Goal: Task Accomplishment & Management: Use online tool/utility

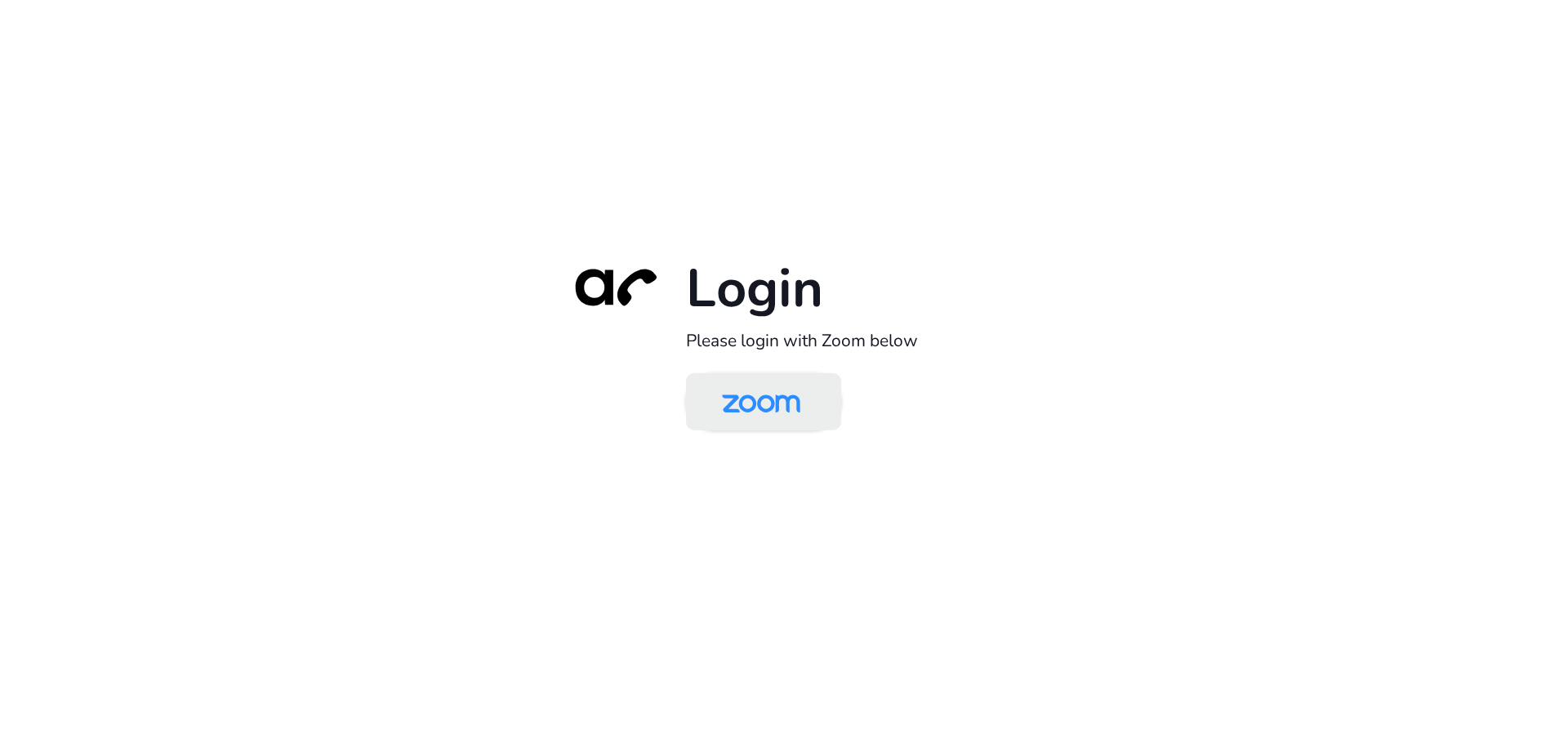
click at [771, 408] on img at bounding box center [761, 403] width 113 height 53
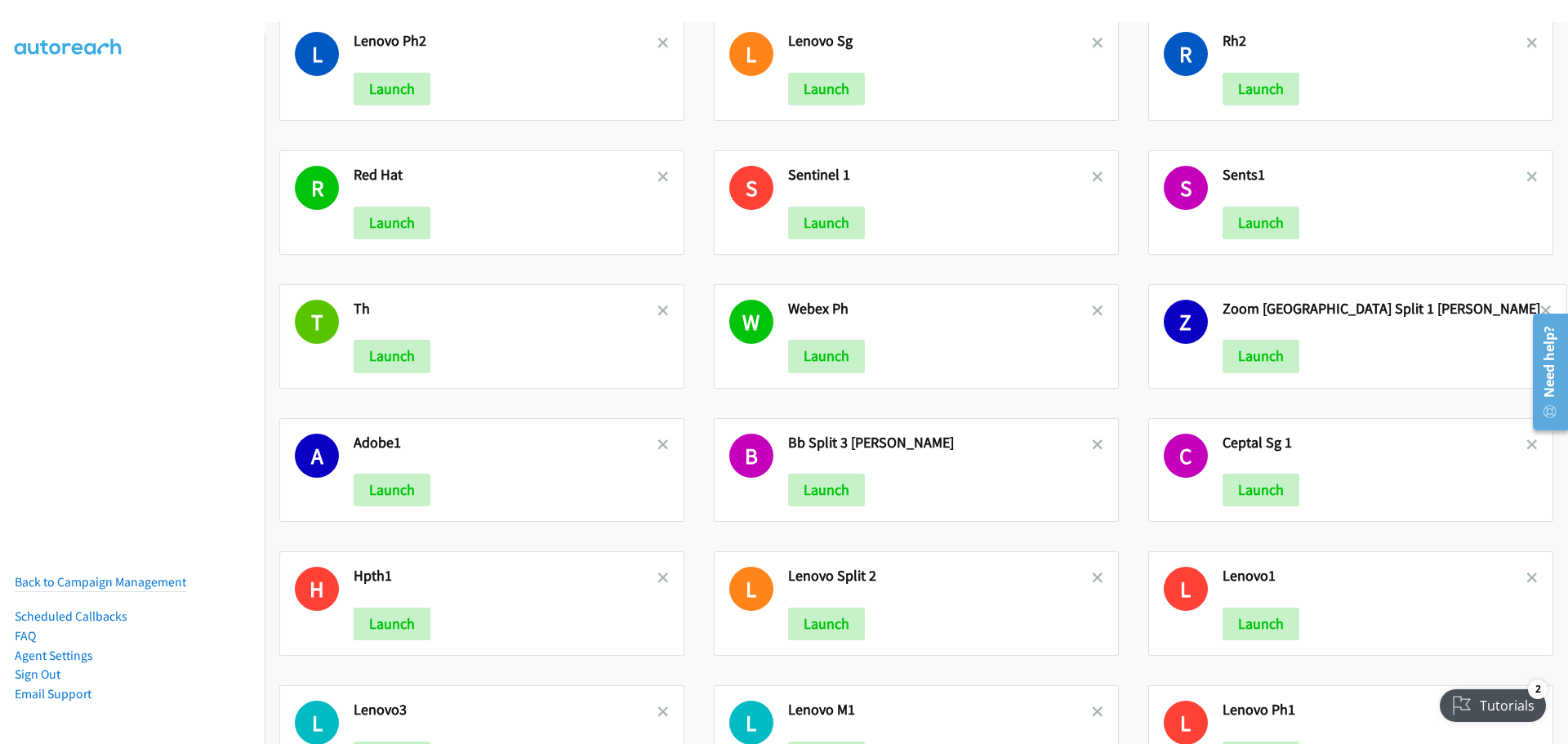
scroll to position [1882, 0]
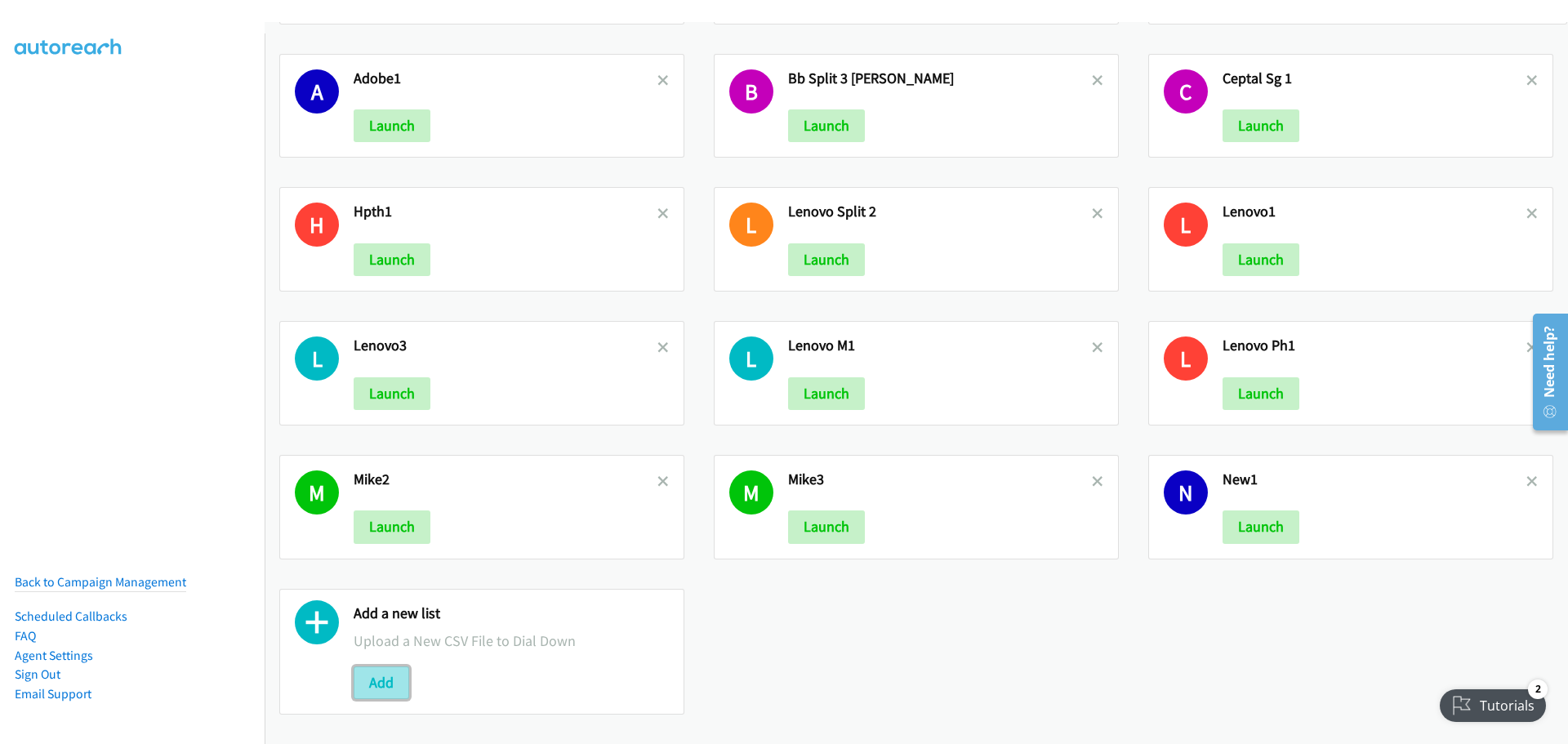
click at [384, 676] on button "Add" at bounding box center [380, 682] width 56 height 33
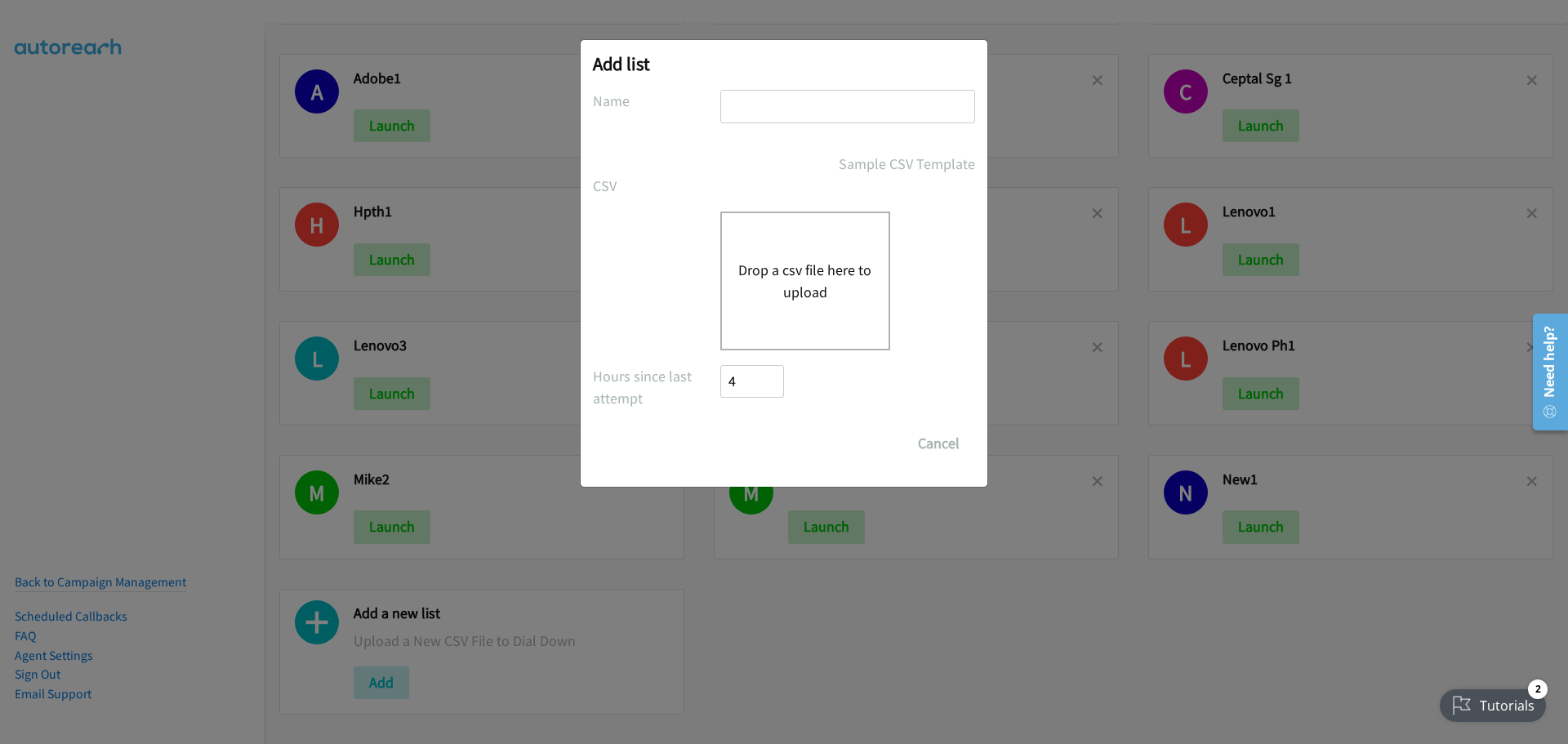
click at [802, 310] on div "Drop a csv file here to upload" at bounding box center [805, 281] width 170 height 138
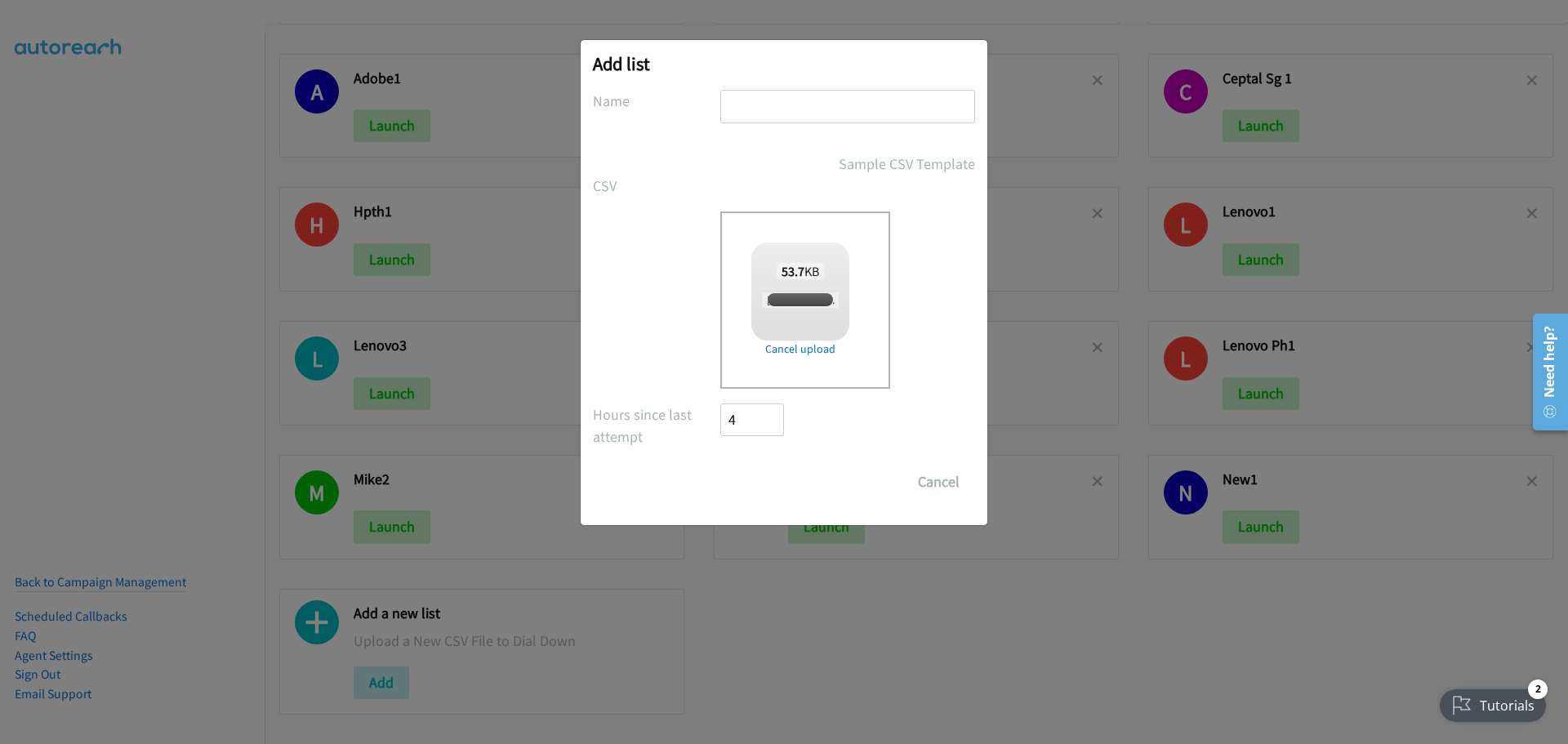
checkbox input "true"
click at [742, 119] on input "text" at bounding box center [848, 106] width 254 height 34
type input "LenovoMY"
click at [767, 481] on input "Save List" at bounding box center [763, 481] width 86 height 33
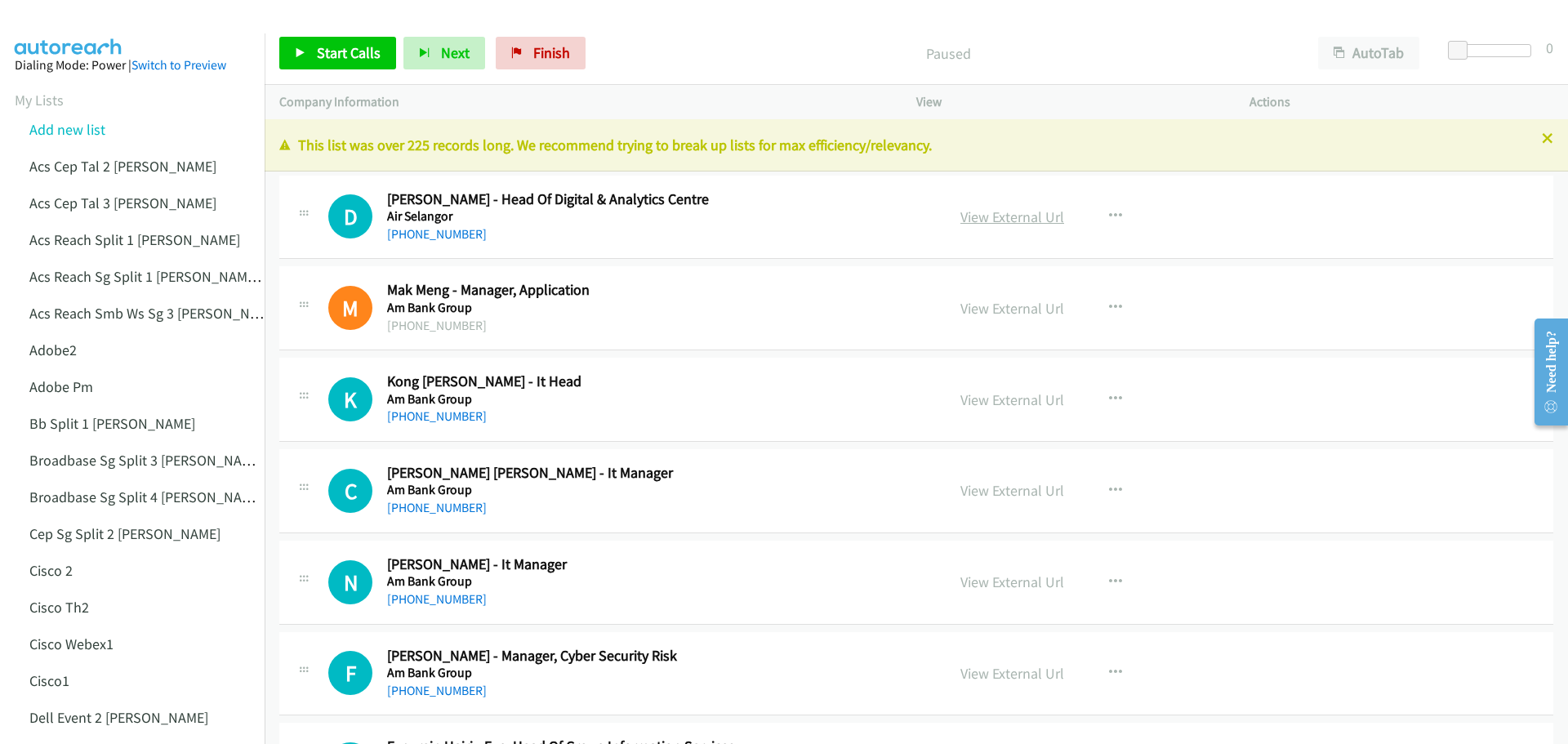
click at [1020, 220] on link "View External Url" at bounding box center [1012, 217] width 104 height 19
click at [365, 53] on span "Start Calls" at bounding box center [348, 53] width 64 height 19
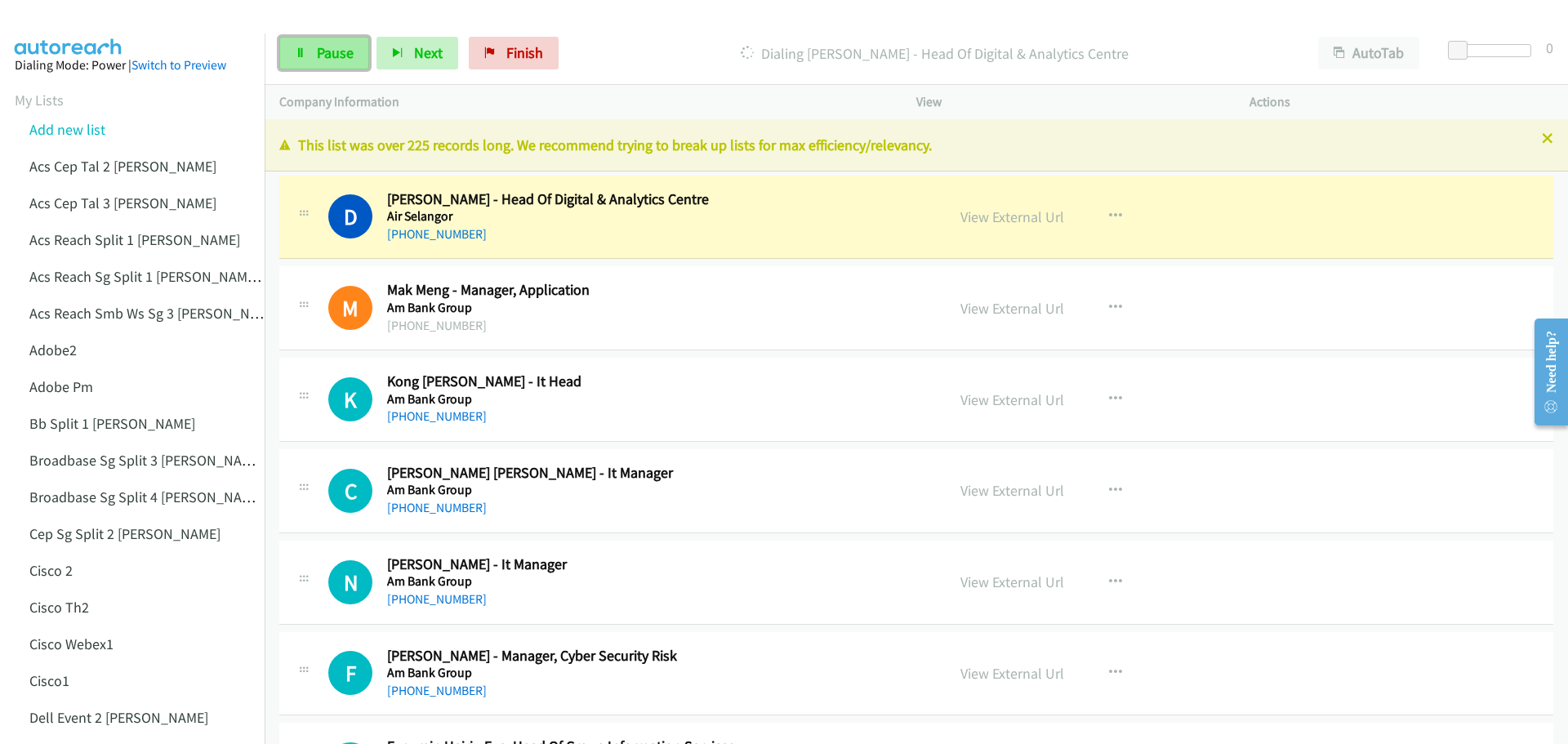
click at [301, 55] on icon at bounding box center [300, 54] width 11 height 11
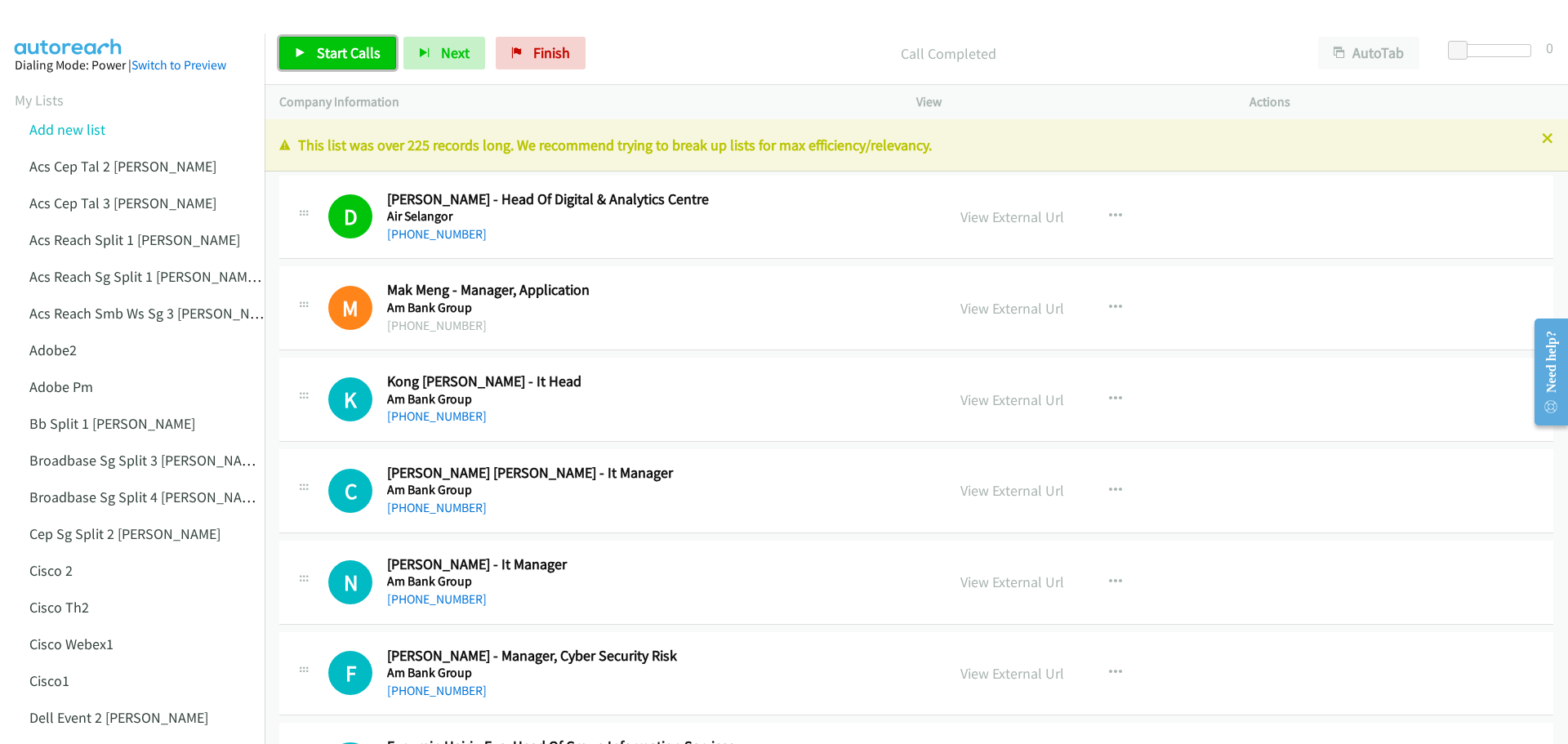
click at [347, 69] on link "Start Calls" at bounding box center [338, 53] width 117 height 33
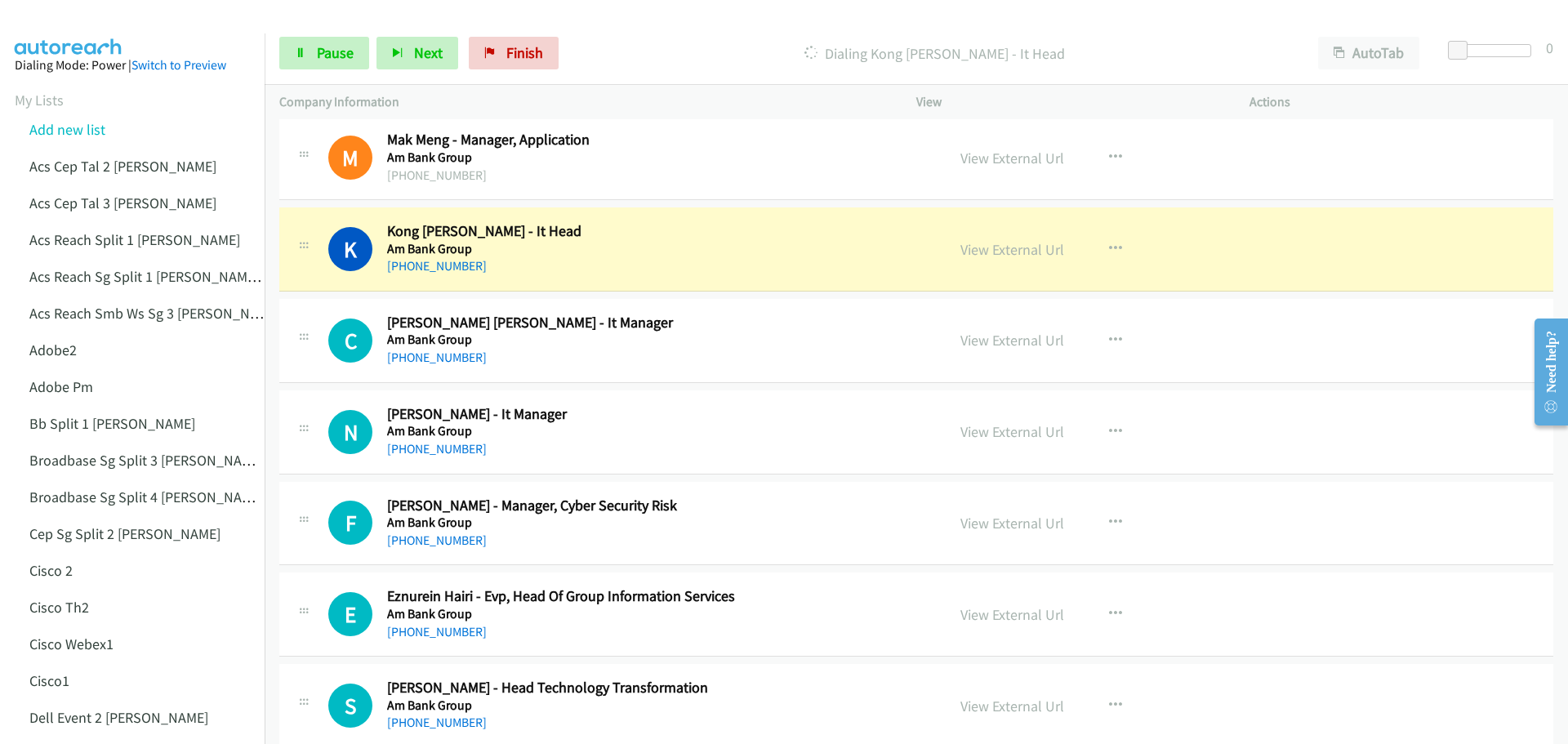
scroll to position [163, 0]
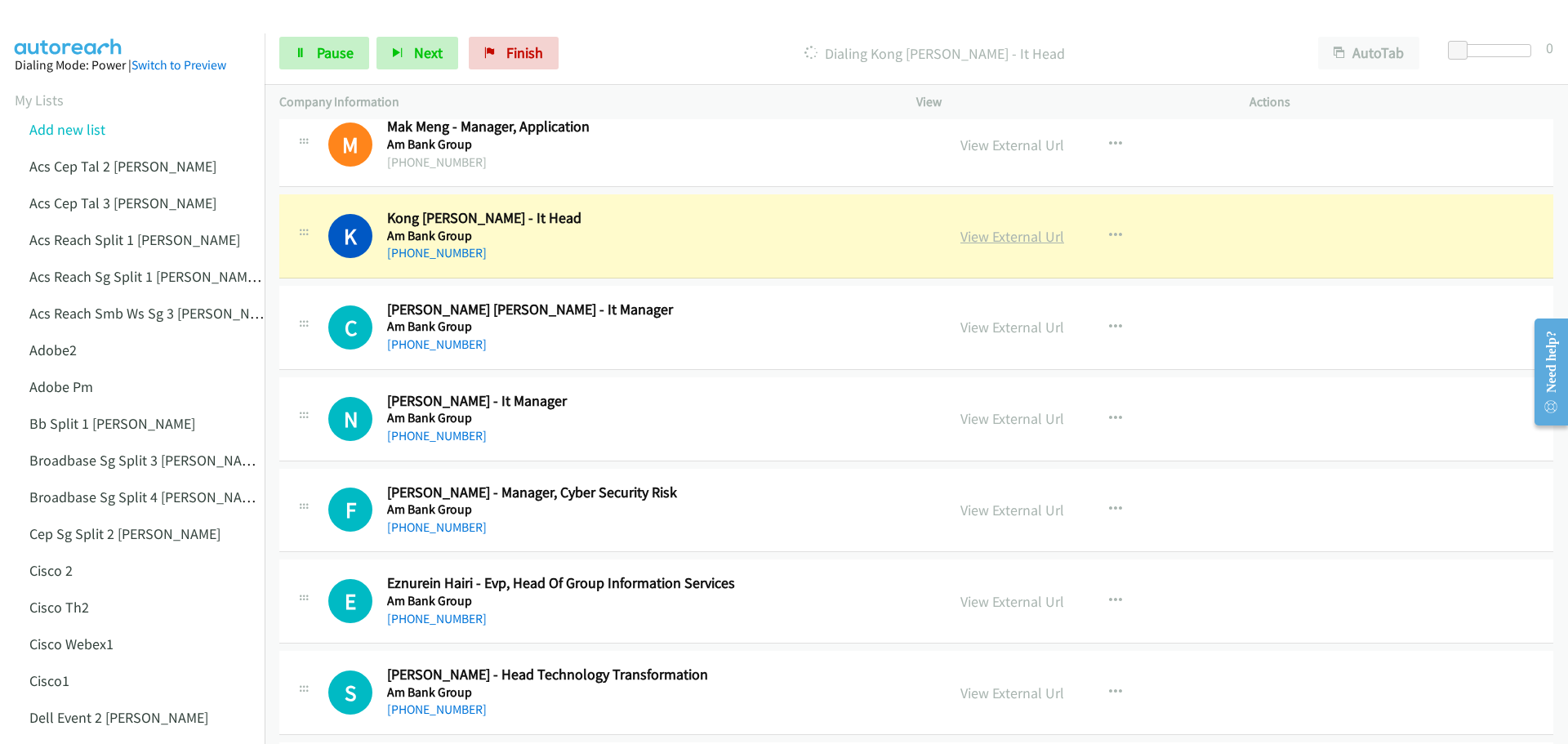
click at [992, 234] on link "View External Url" at bounding box center [1012, 236] width 104 height 19
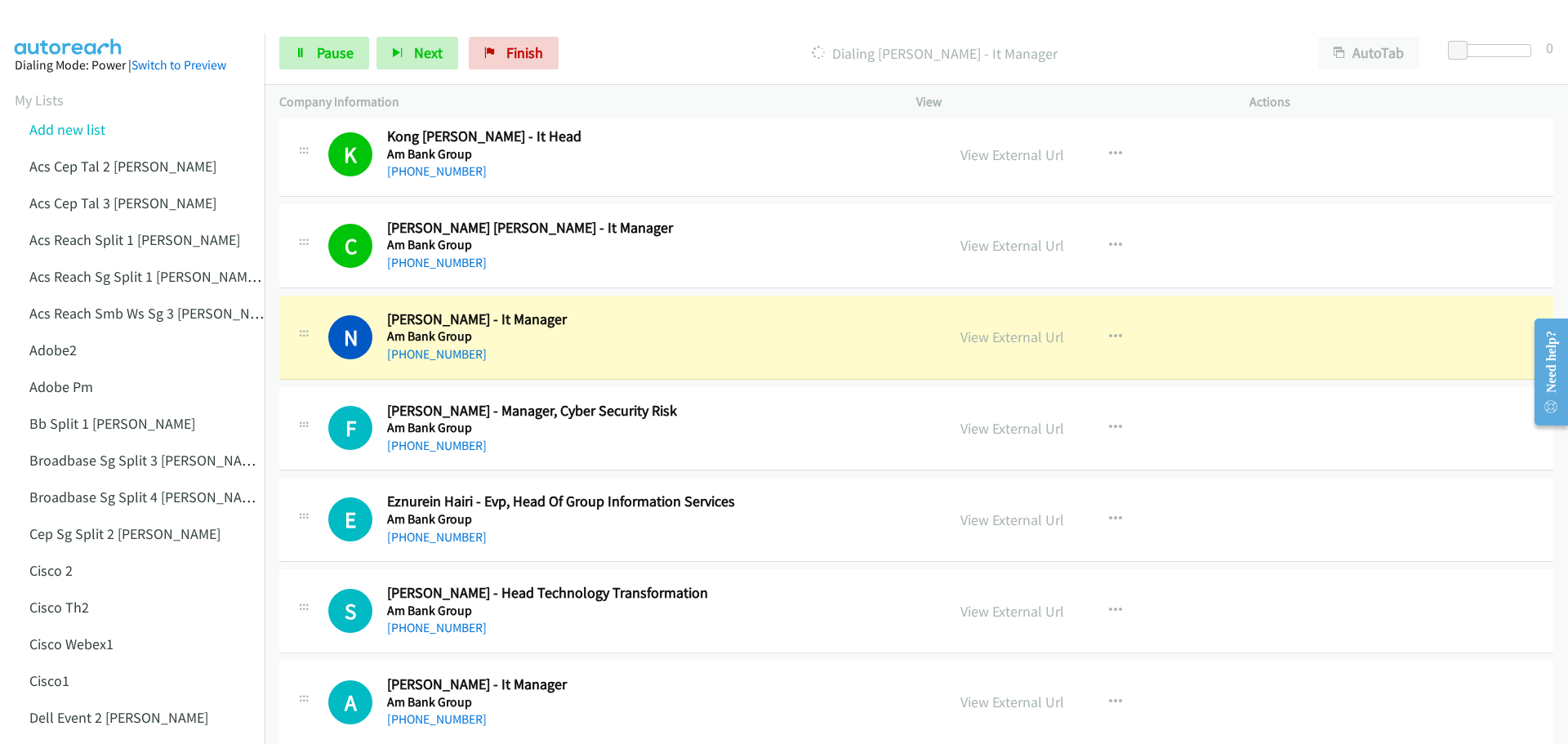
scroll to position [327, 0]
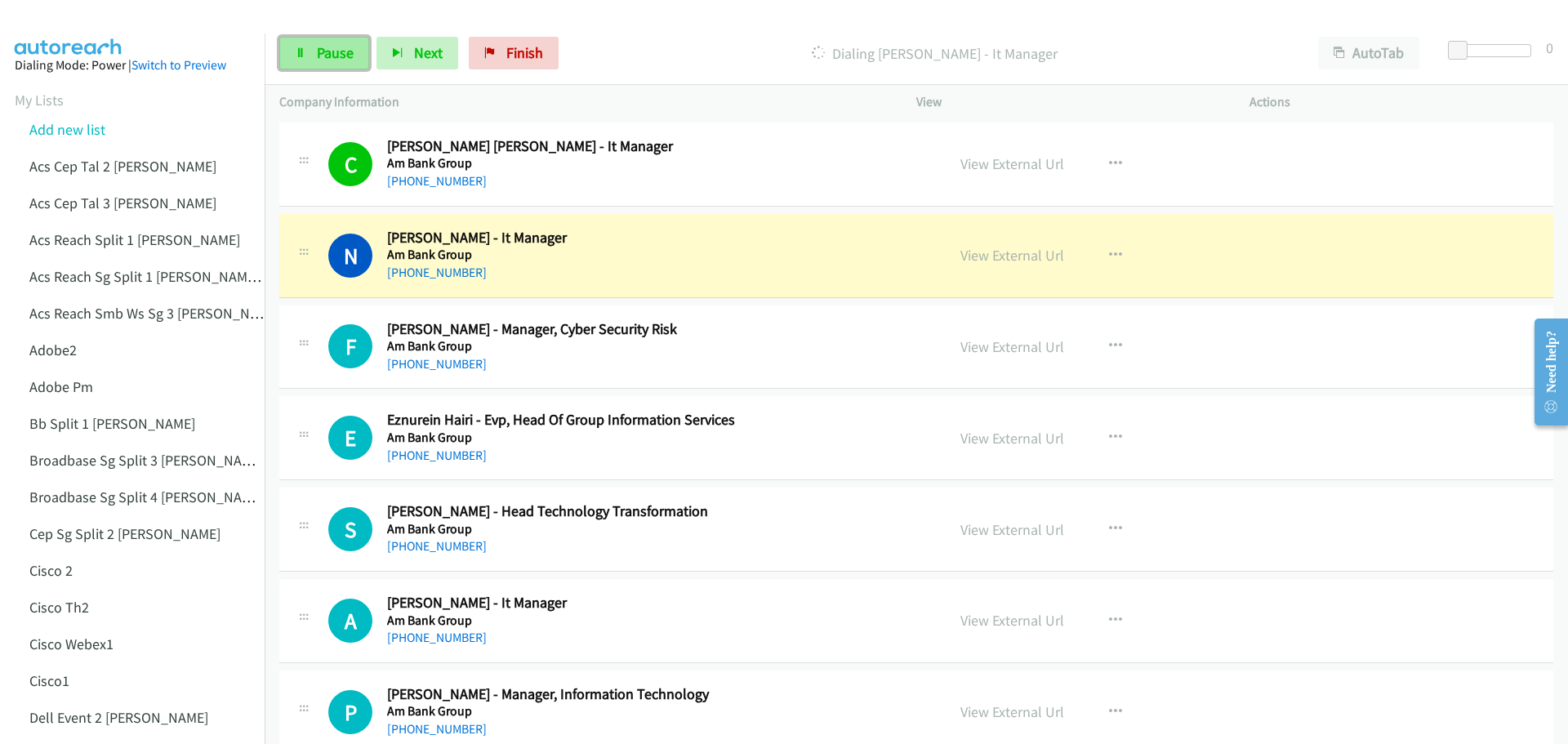
click at [325, 63] on link "Pause" at bounding box center [324, 53] width 89 height 33
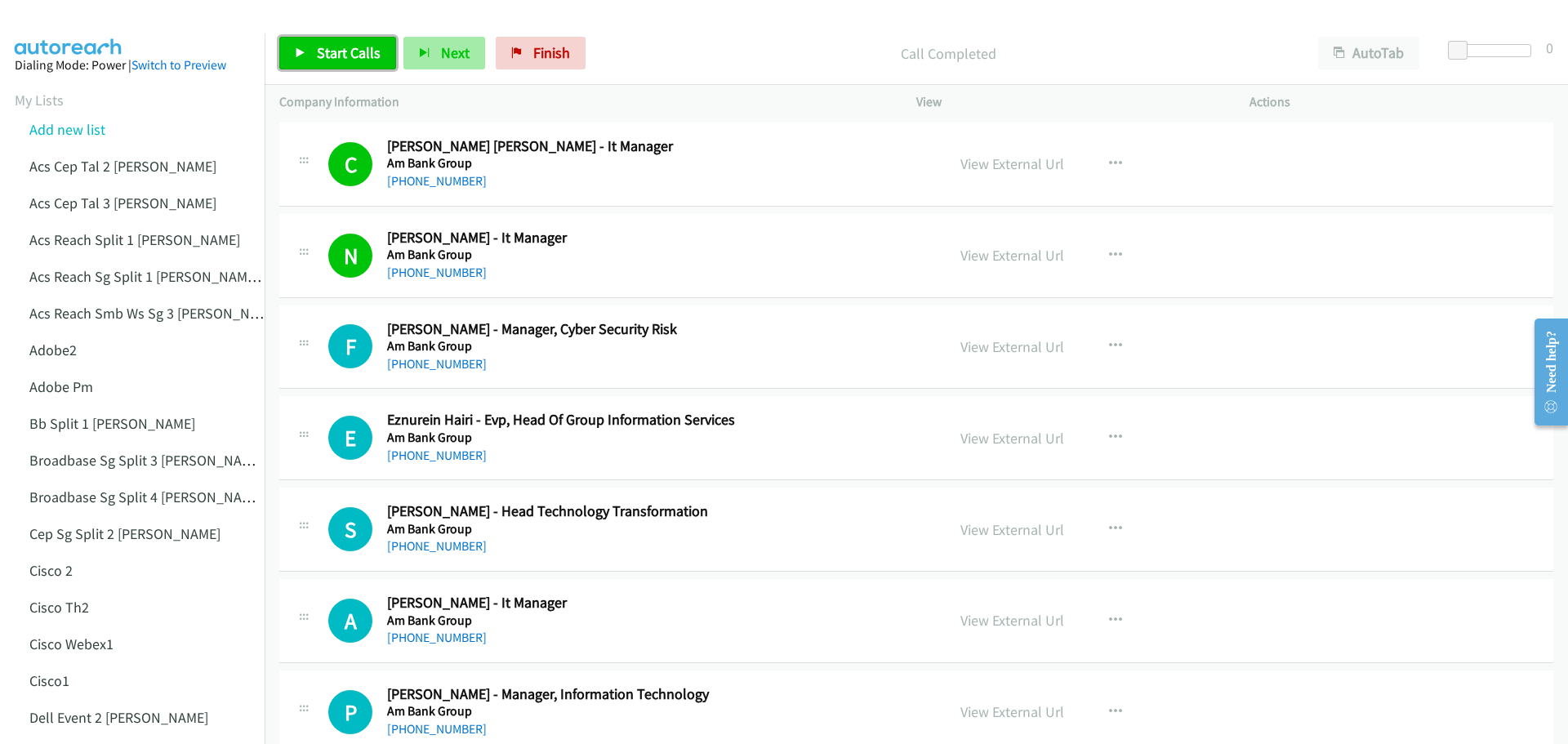
drag, startPoint x: 352, startPoint y: 55, endPoint x: 462, endPoint y: 70, distance: 111.0
click at [352, 55] on span "Start Calls" at bounding box center [348, 53] width 64 height 19
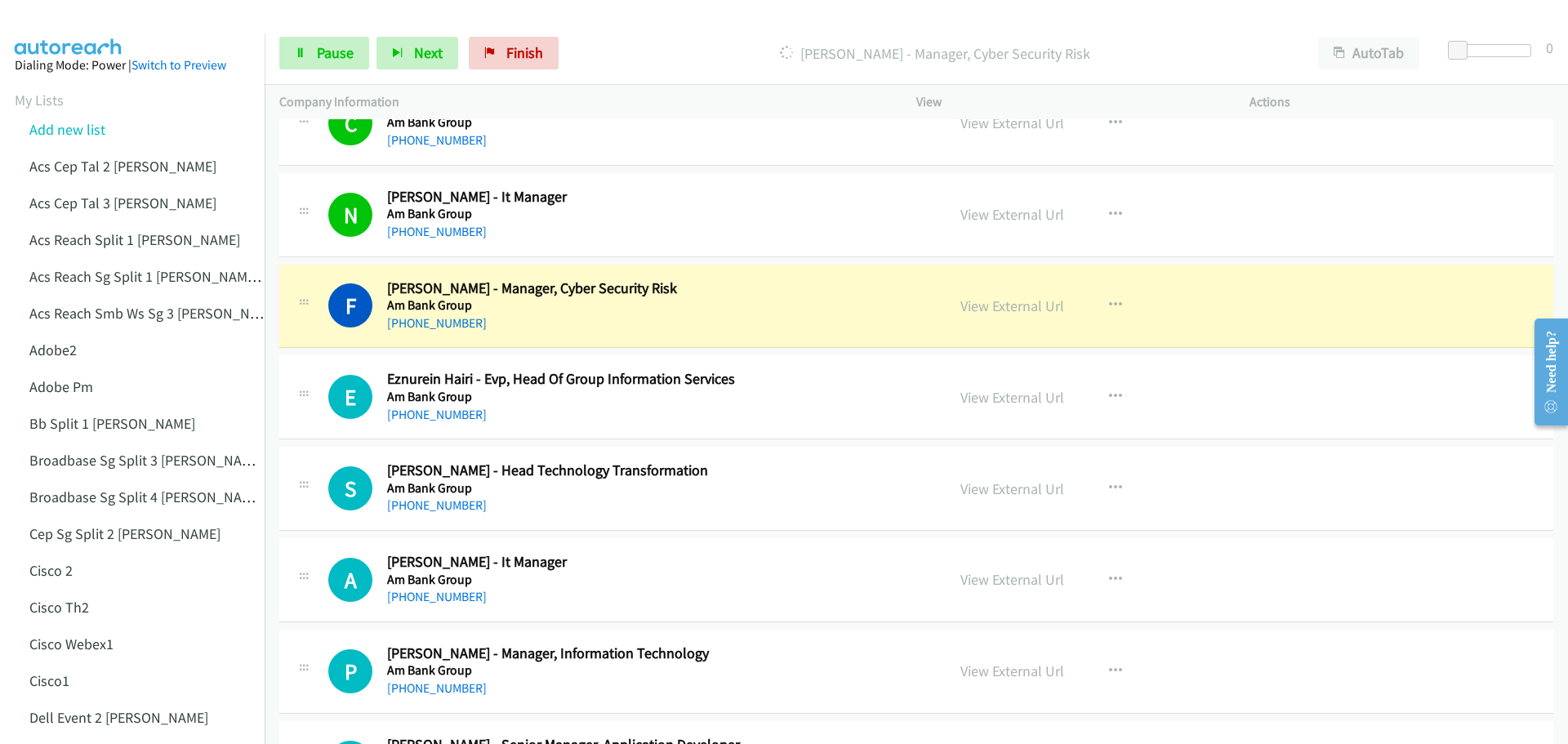
scroll to position [408, 0]
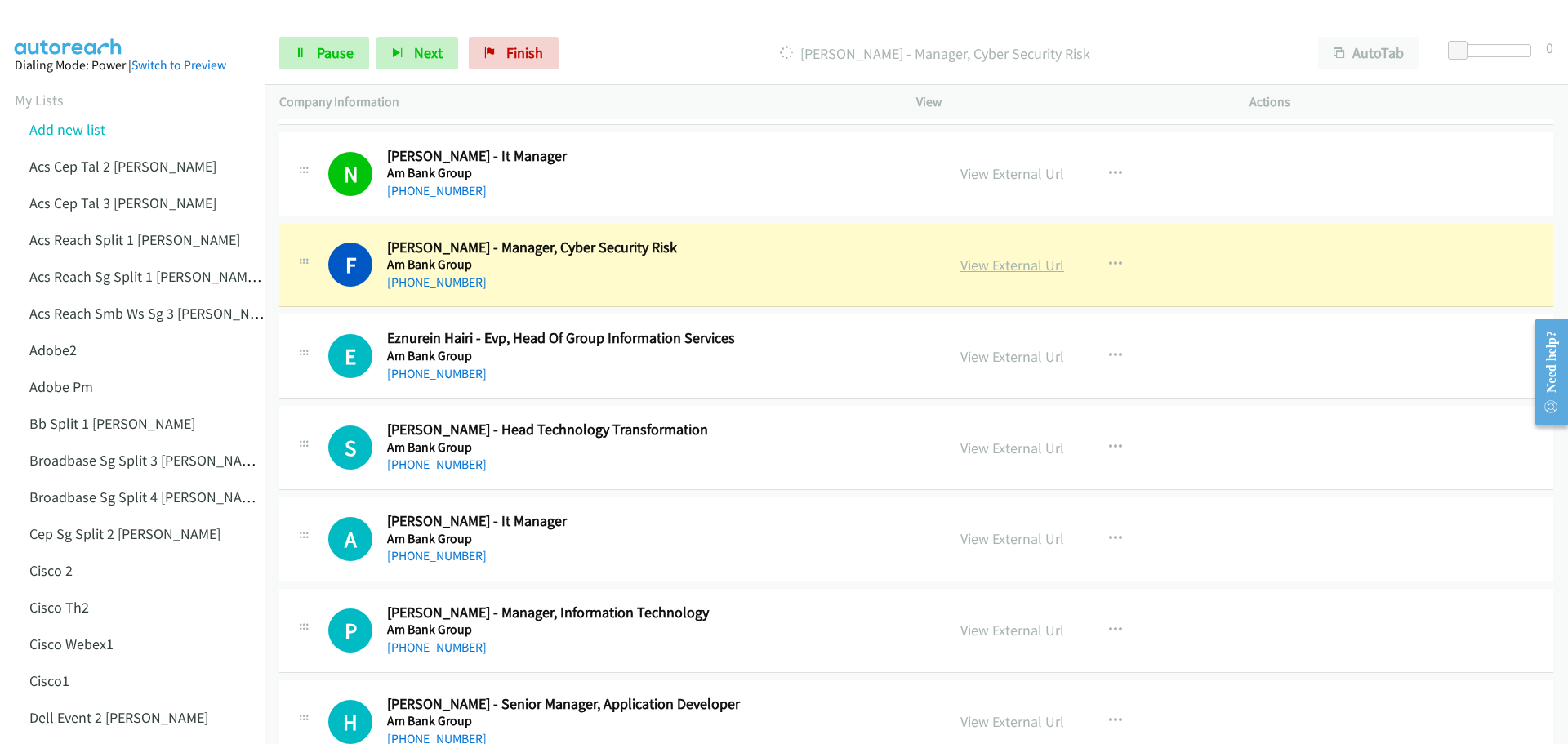
click at [983, 267] on link "View External Url" at bounding box center [1012, 265] width 104 height 19
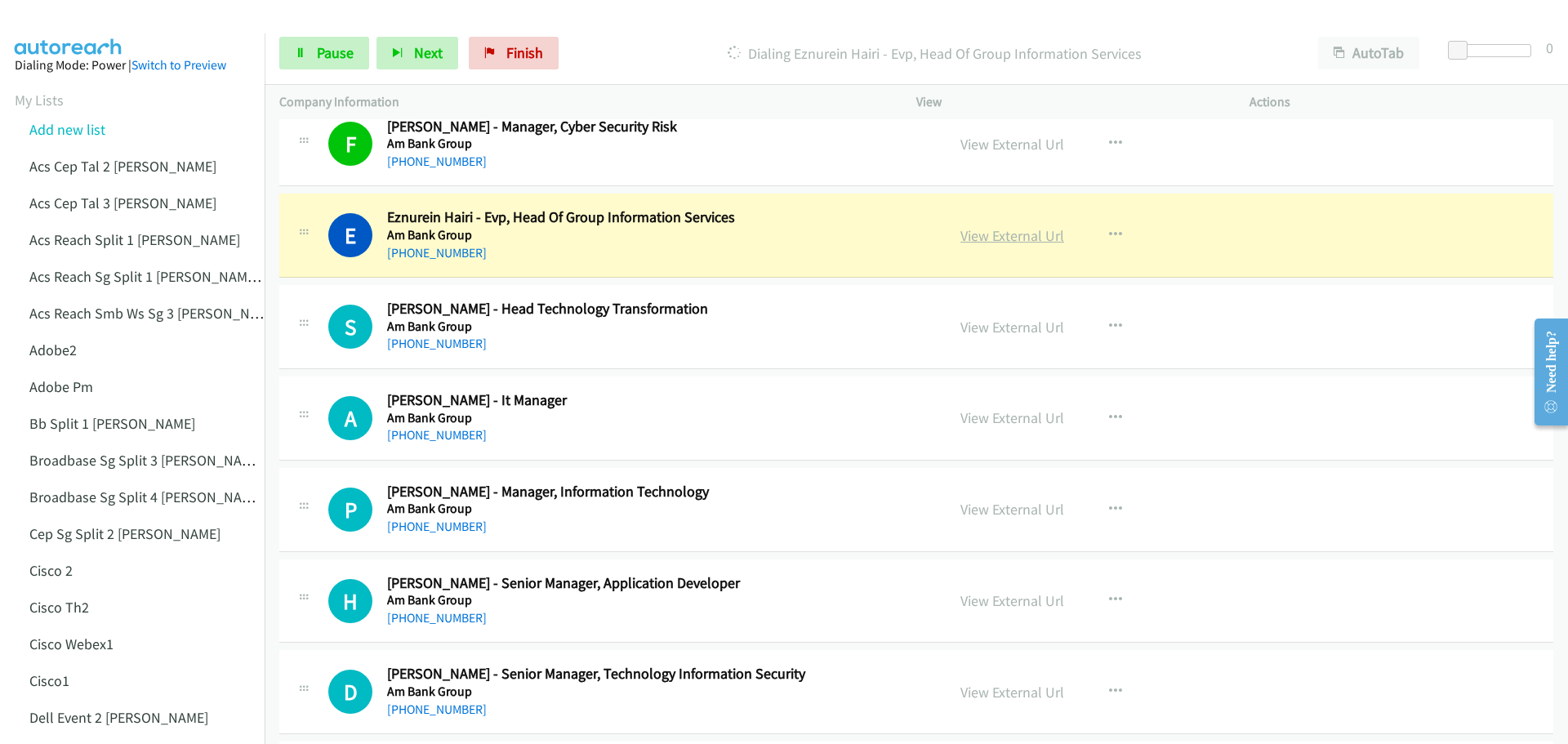
scroll to position [572, 0]
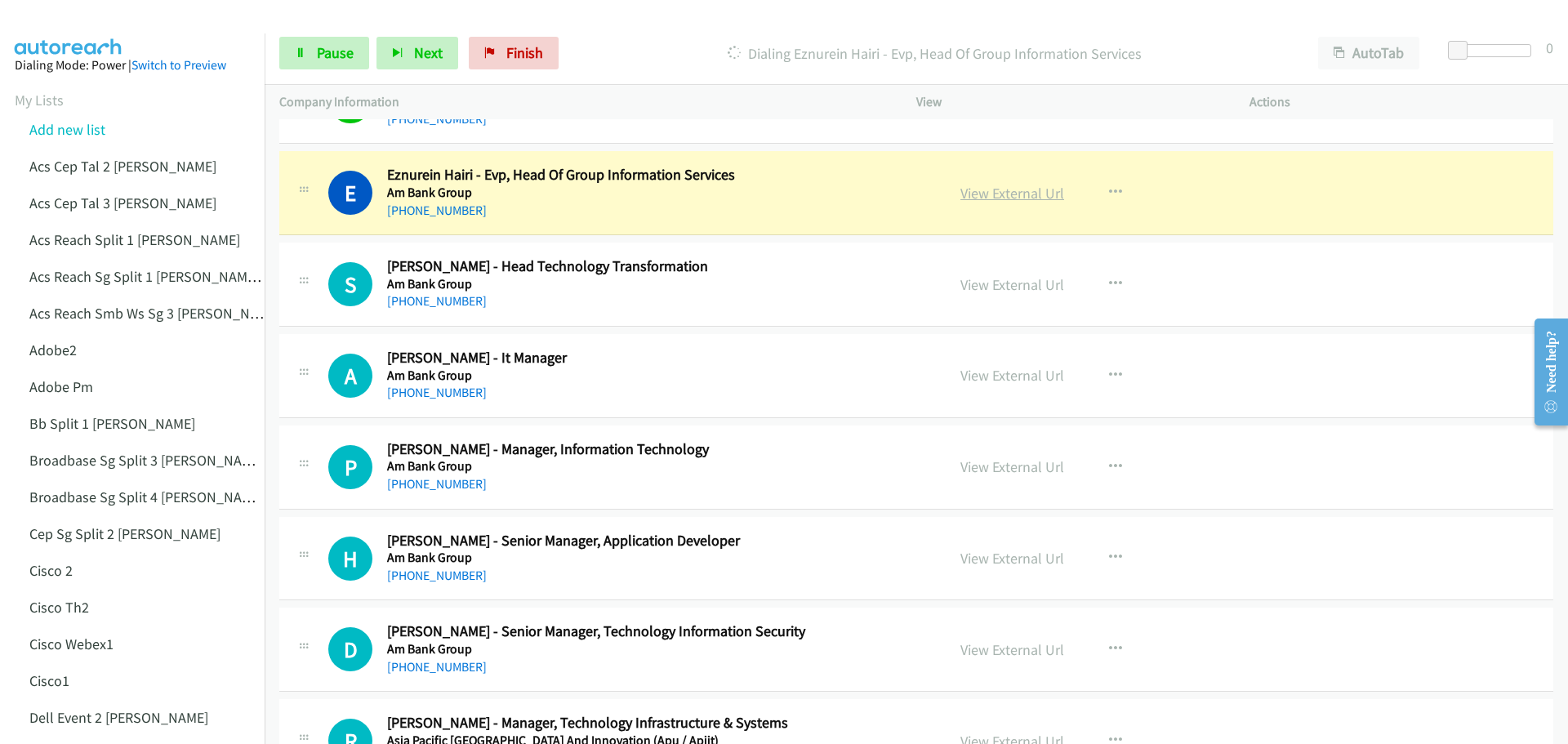
click at [977, 195] on link "View External Url" at bounding box center [1012, 193] width 104 height 19
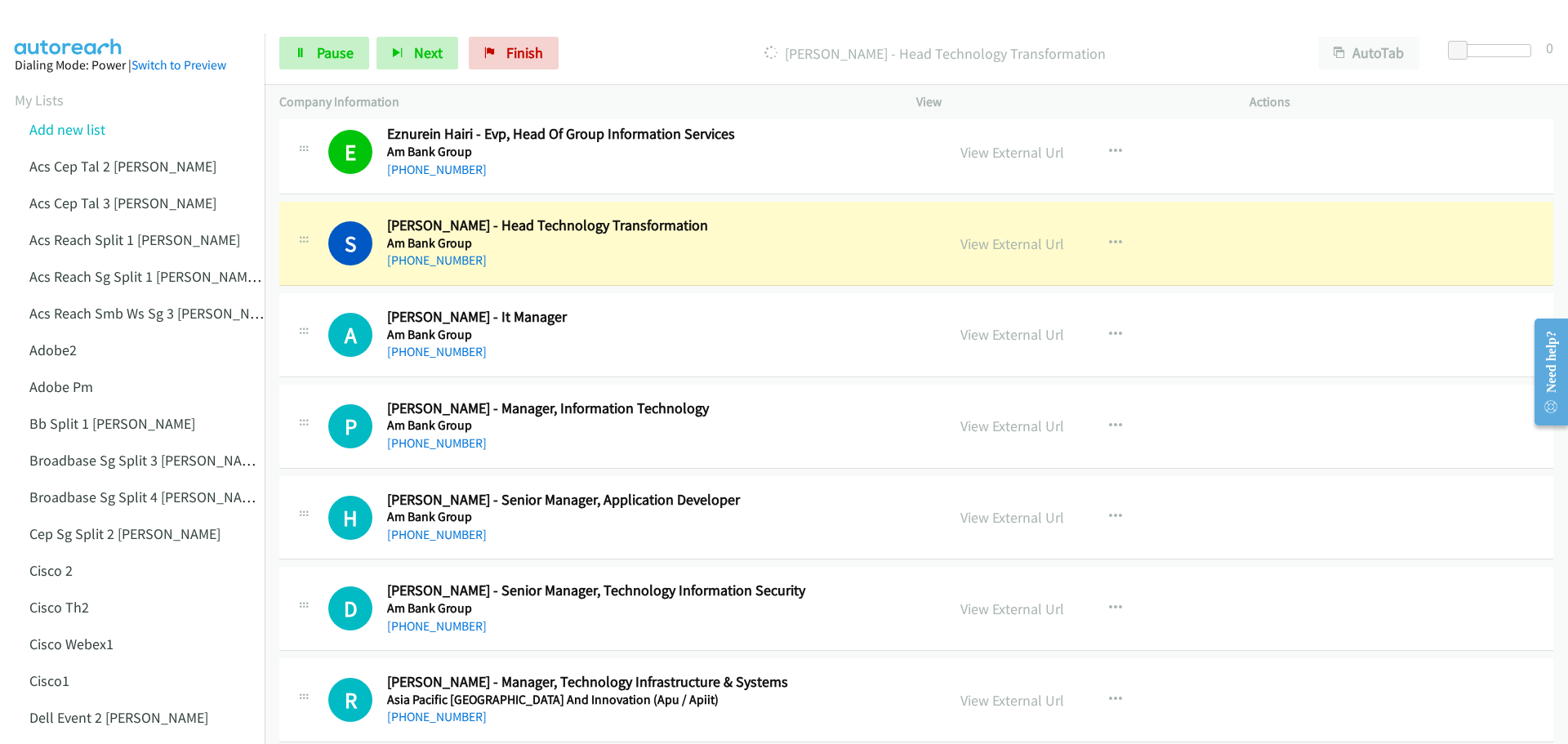
scroll to position [654, 0]
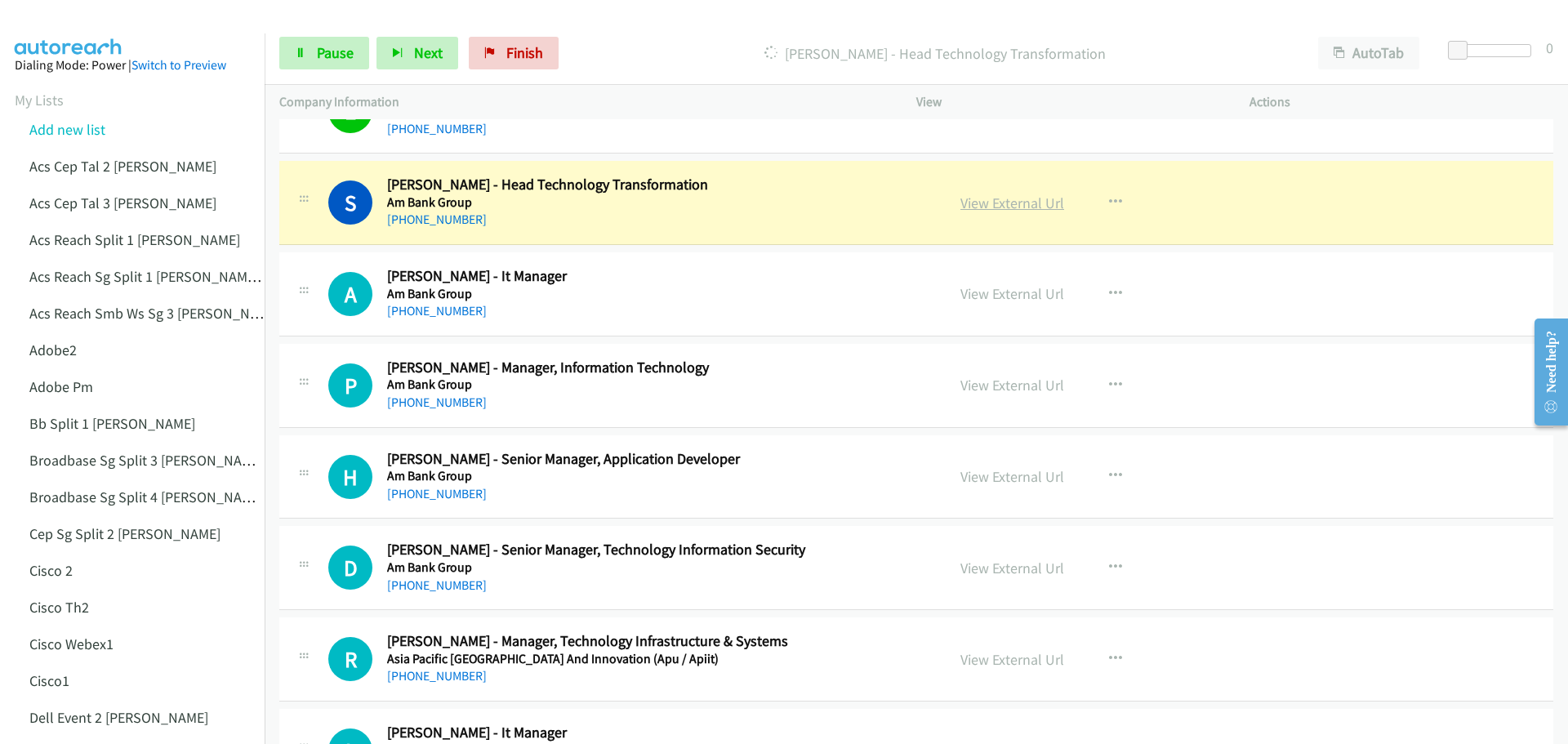
click at [1005, 197] on link "View External Url" at bounding box center [1012, 202] width 104 height 19
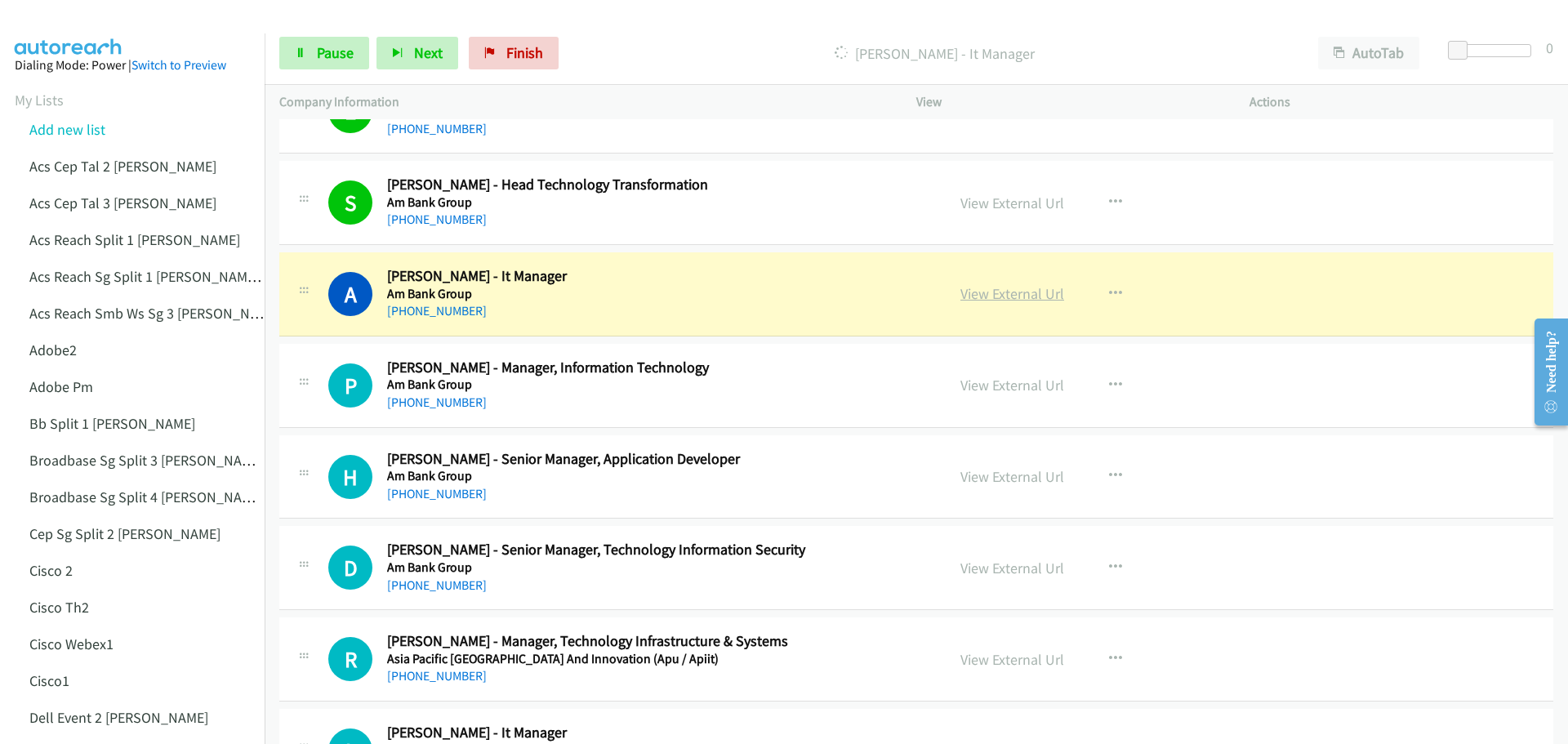
click at [1028, 298] on link "View External Url" at bounding box center [1012, 294] width 104 height 19
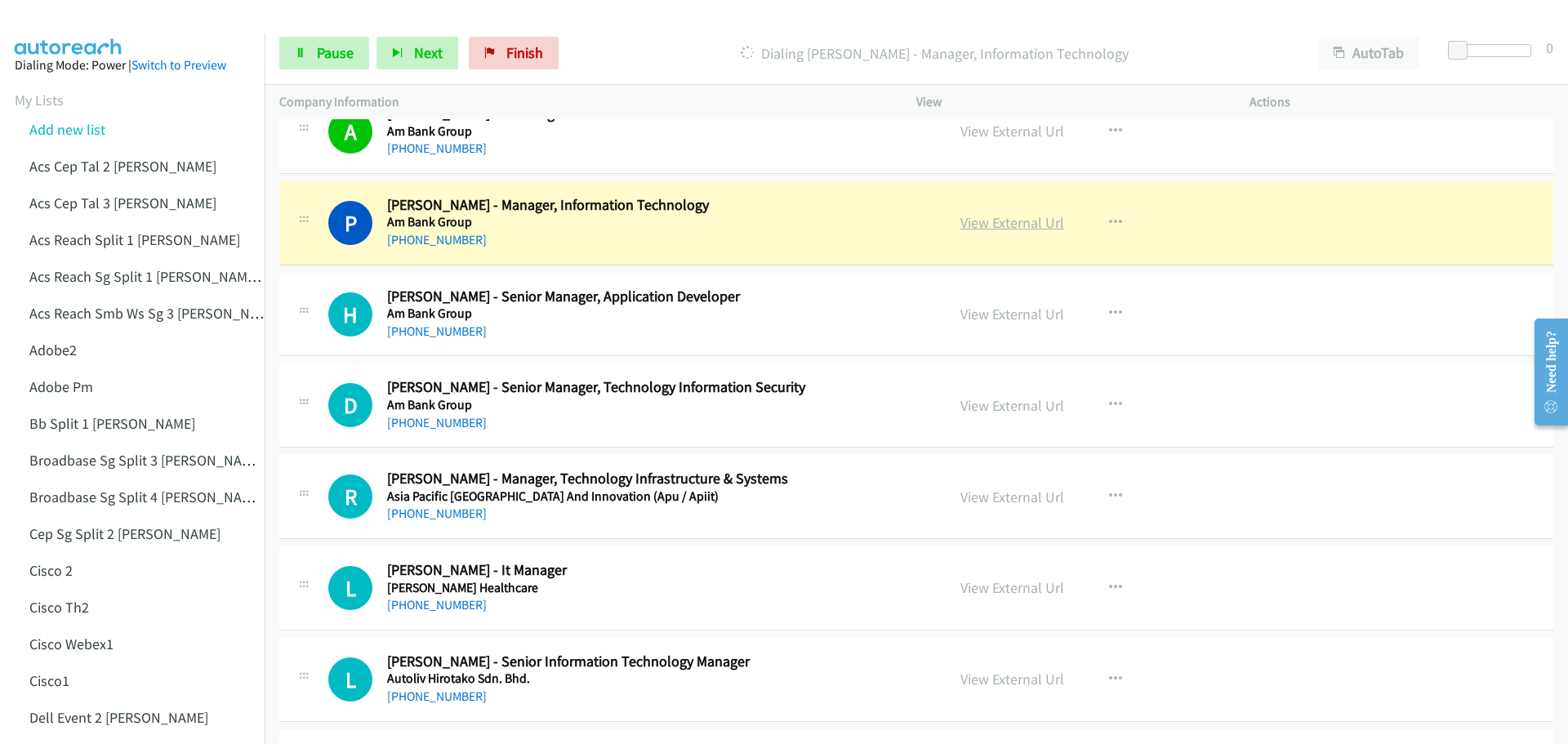
scroll to position [817, 0]
click at [986, 234] on div "View External Url View External Url Schedule/Manage Callback Start Calls Here R…" at bounding box center [1119, 221] width 348 height 54
click at [991, 230] on link "View External Url" at bounding box center [1012, 221] width 104 height 19
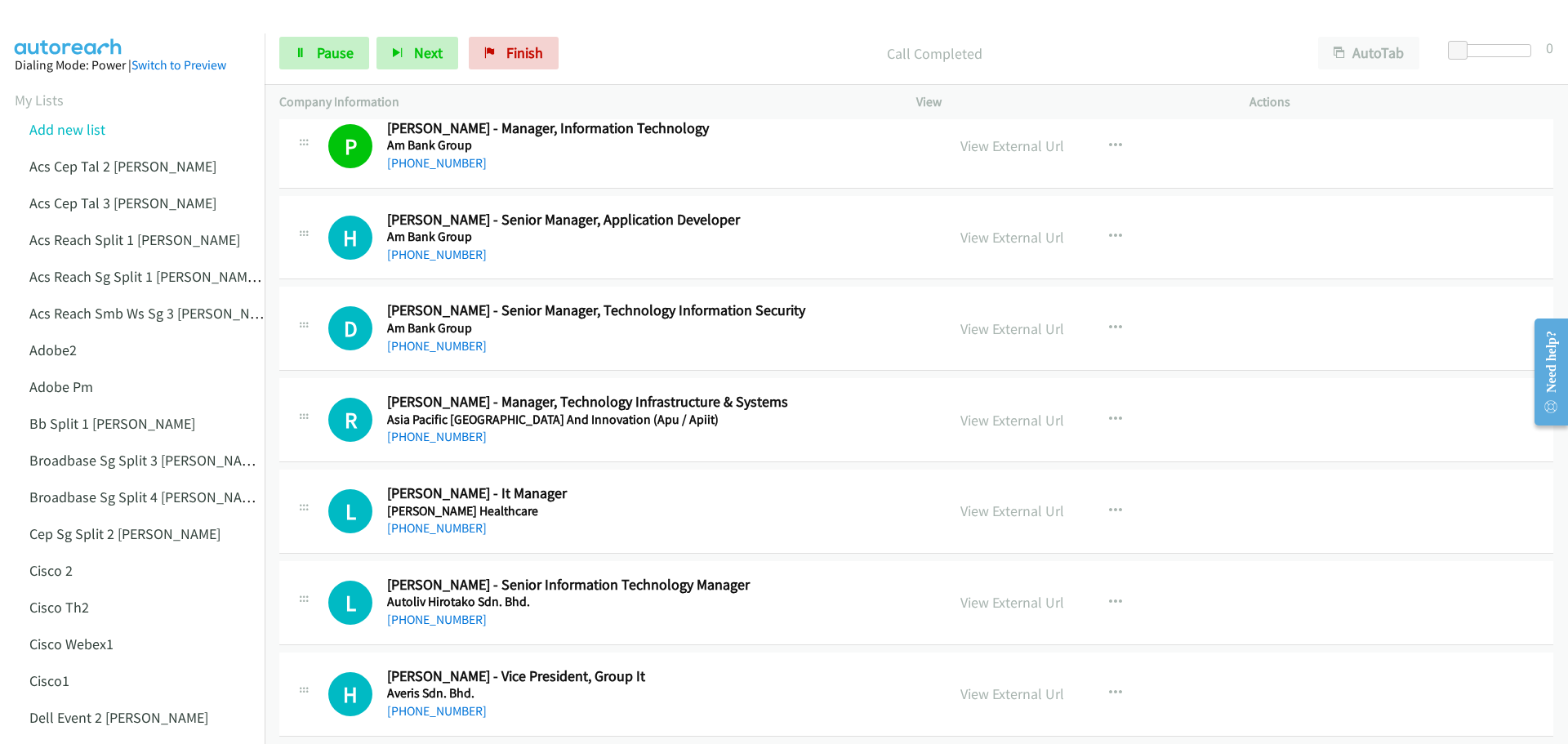
scroll to position [898, 0]
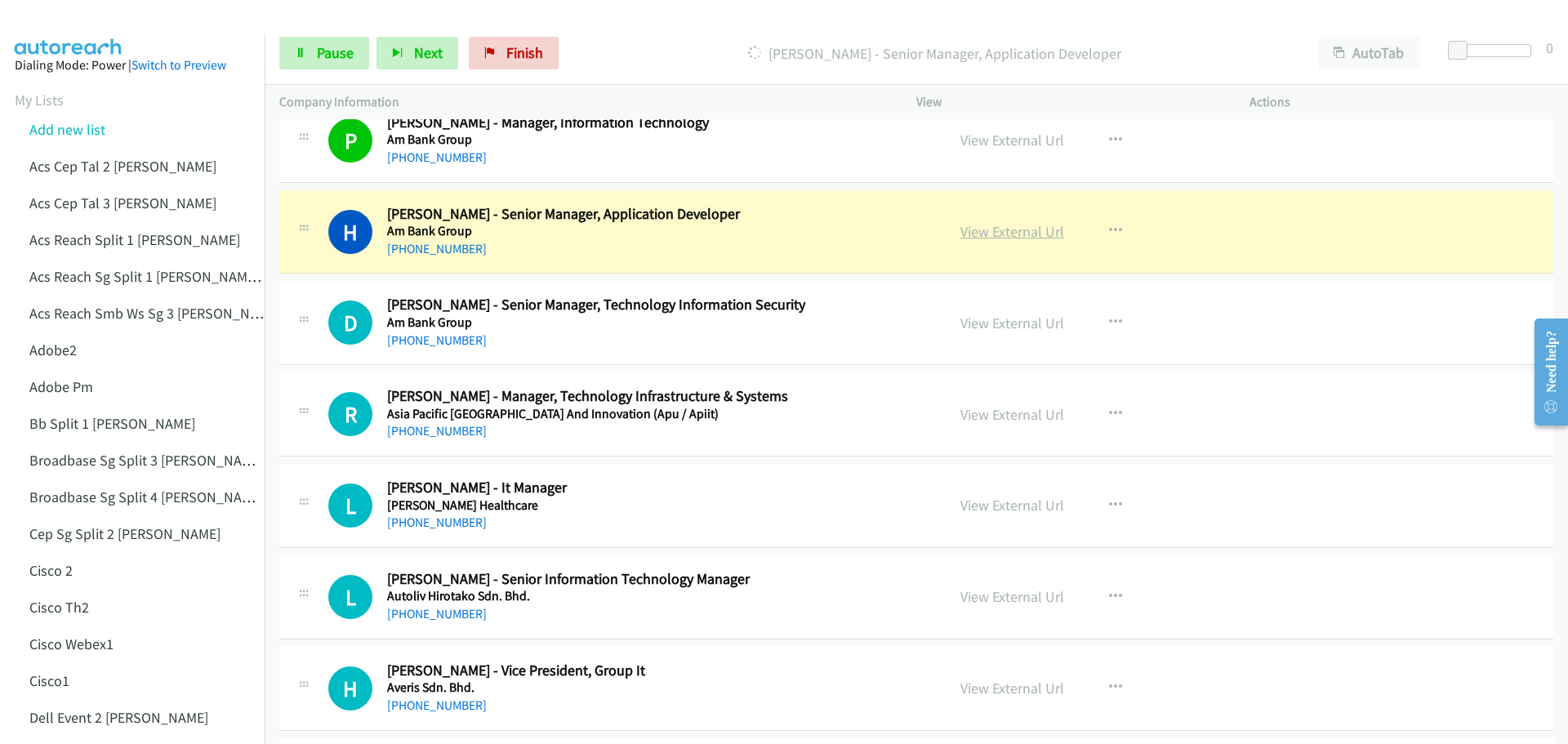
click at [985, 236] on link "View External Url" at bounding box center [1012, 232] width 104 height 19
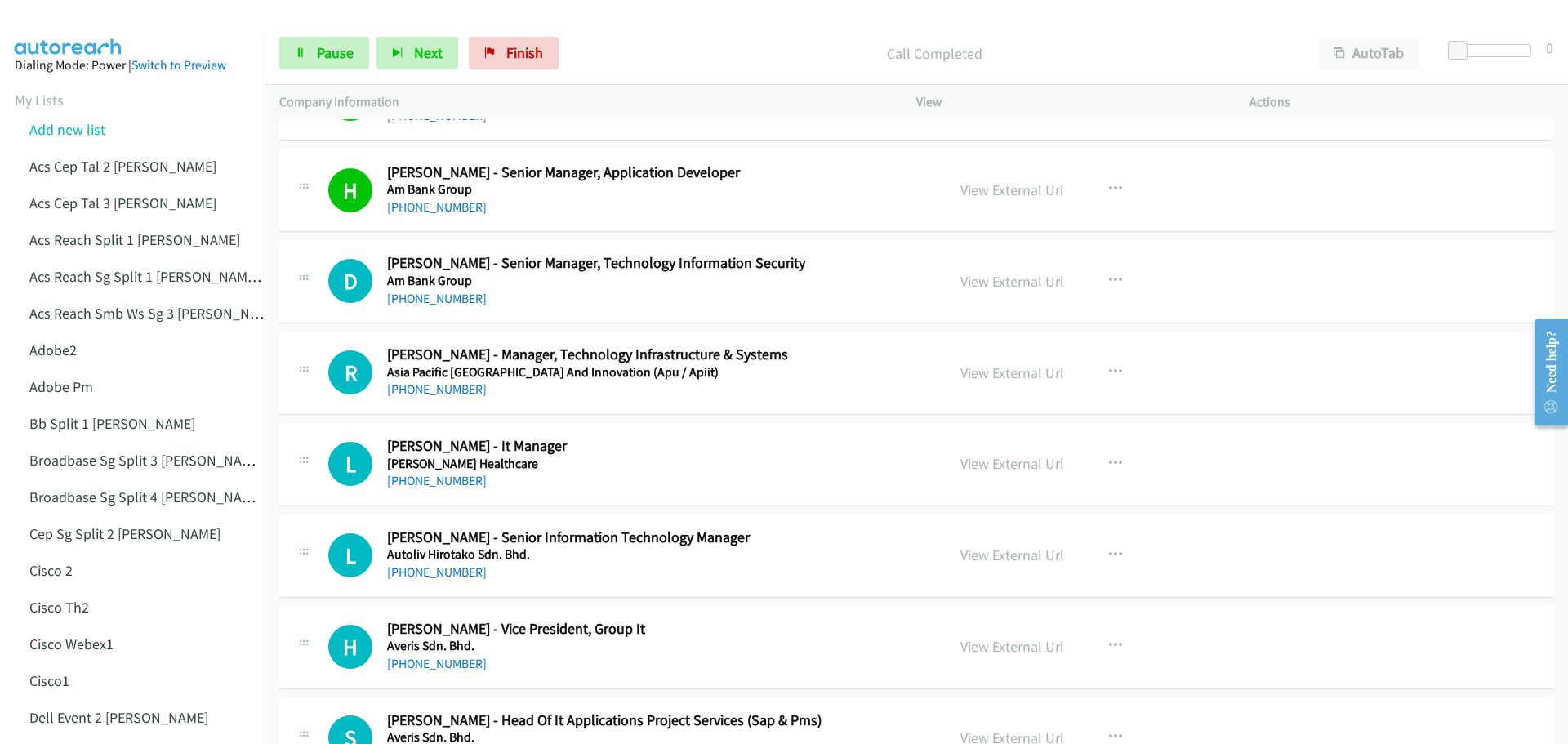
scroll to position [979, 0]
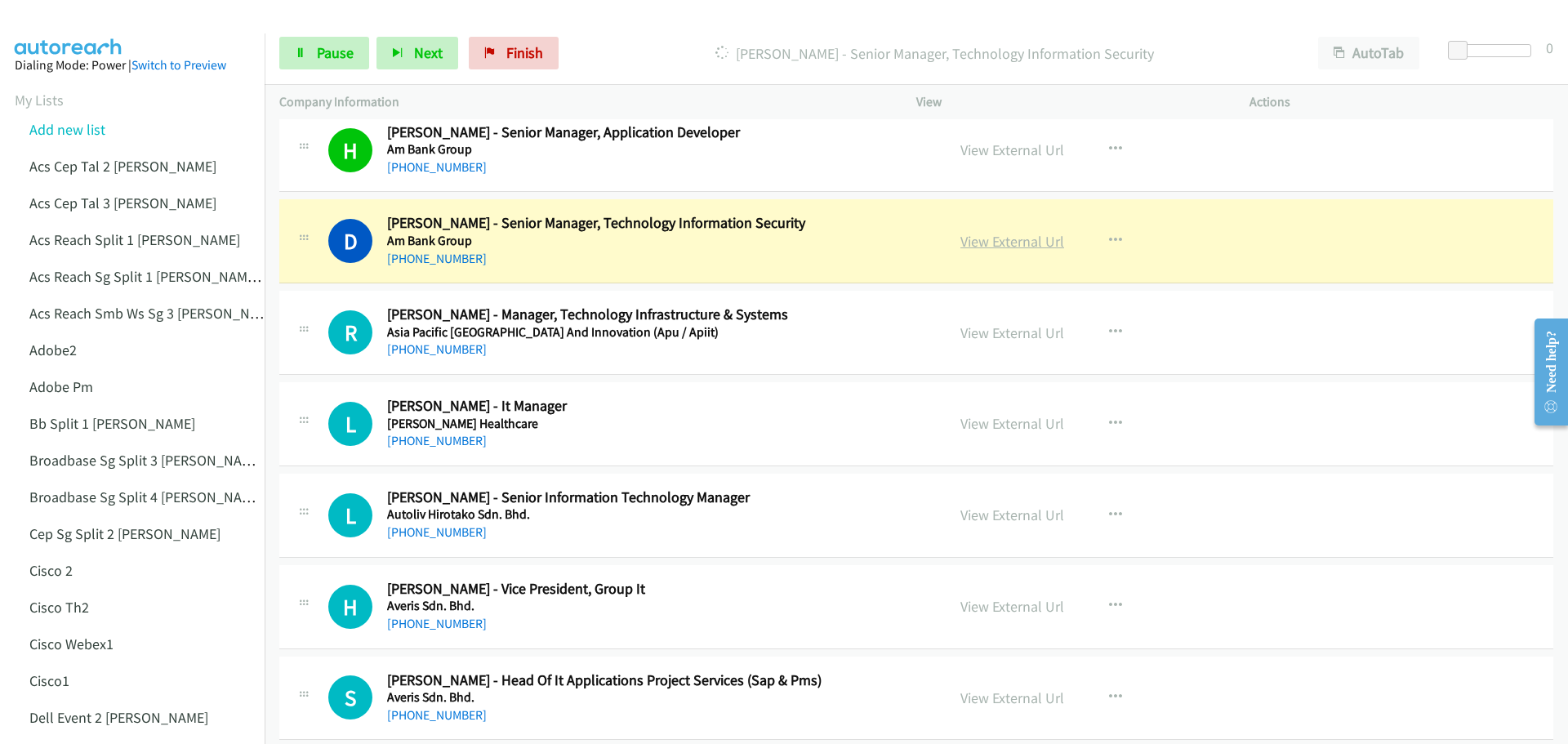
click at [1039, 238] on link "View External Url" at bounding box center [1012, 241] width 104 height 19
click at [335, 60] on span "Pause" at bounding box center [334, 53] width 37 height 19
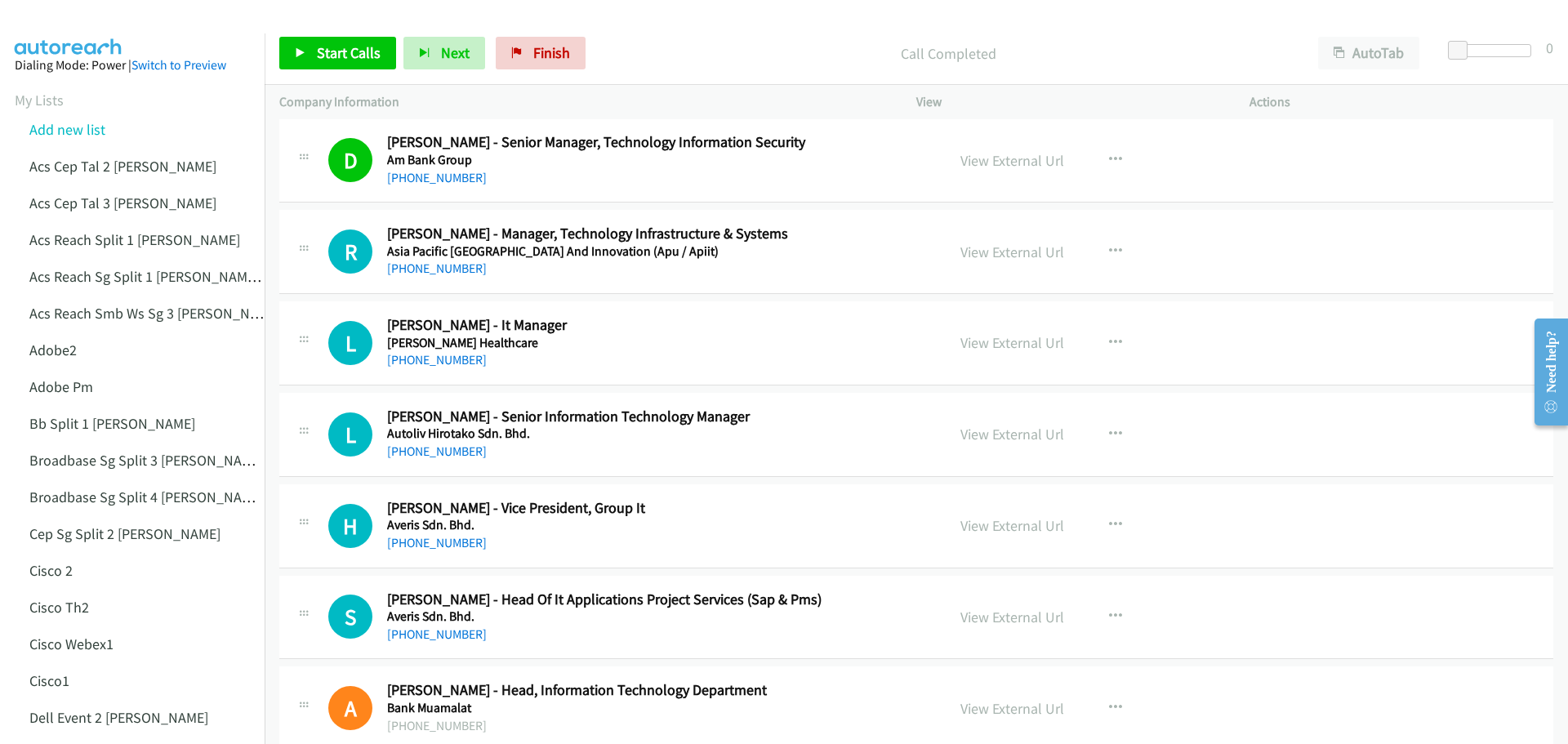
scroll to position [1061, 0]
click at [331, 50] on span "Start Calls" at bounding box center [348, 53] width 64 height 19
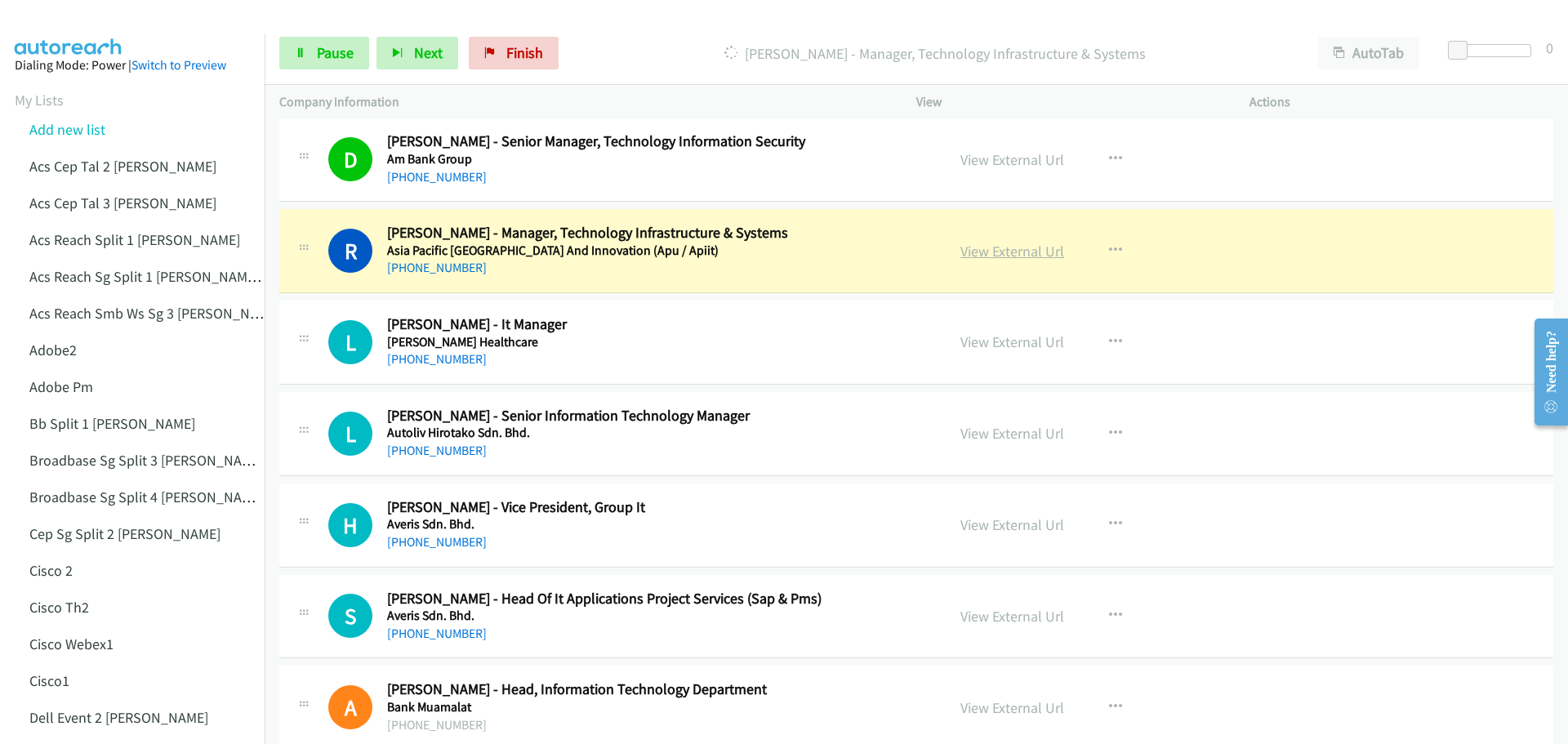
click at [1010, 249] on link "View External Url" at bounding box center [1012, 251] width 104 height 19
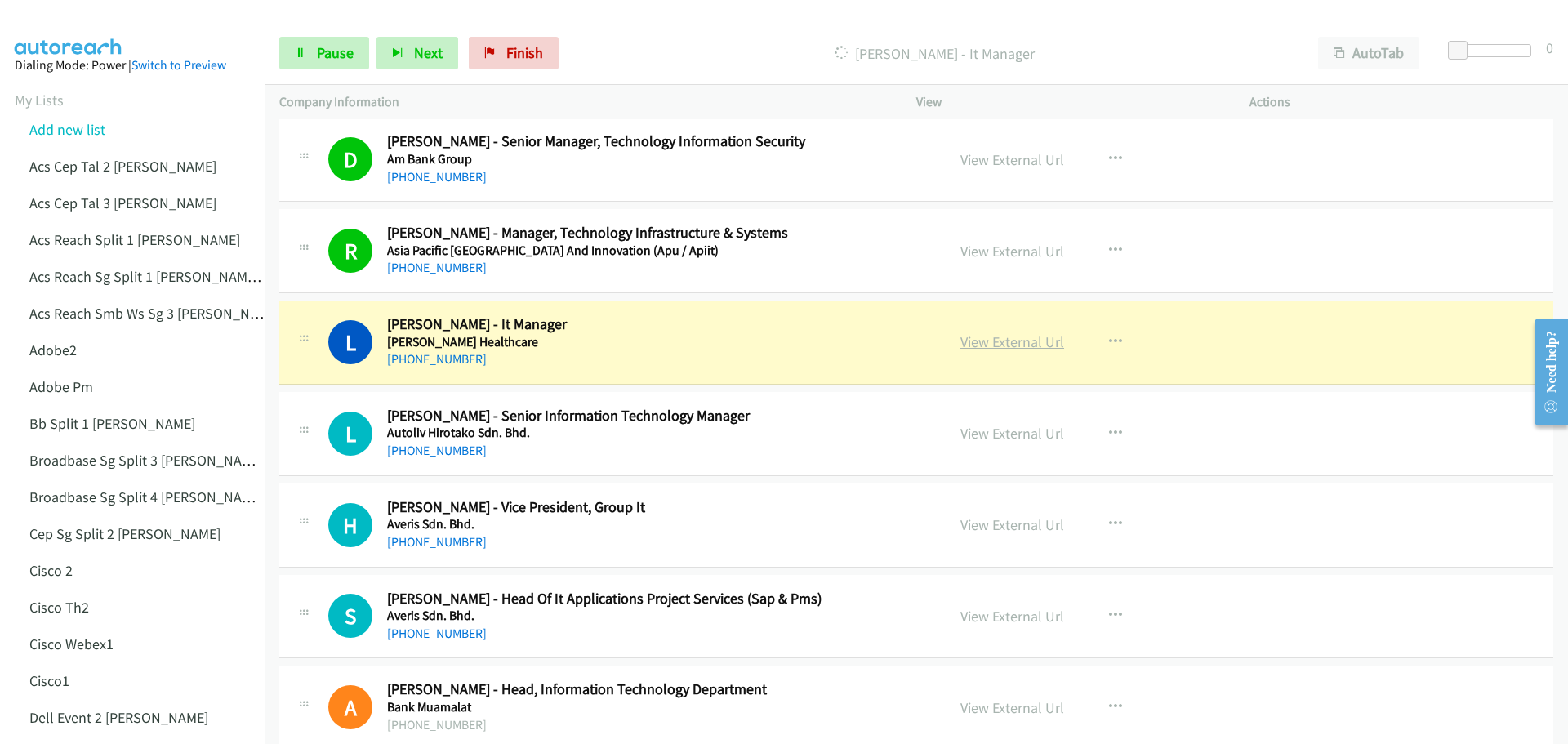
click at [1028, 333] on link "View External Url" at bounding box center [1012, 342] width 104 height 19
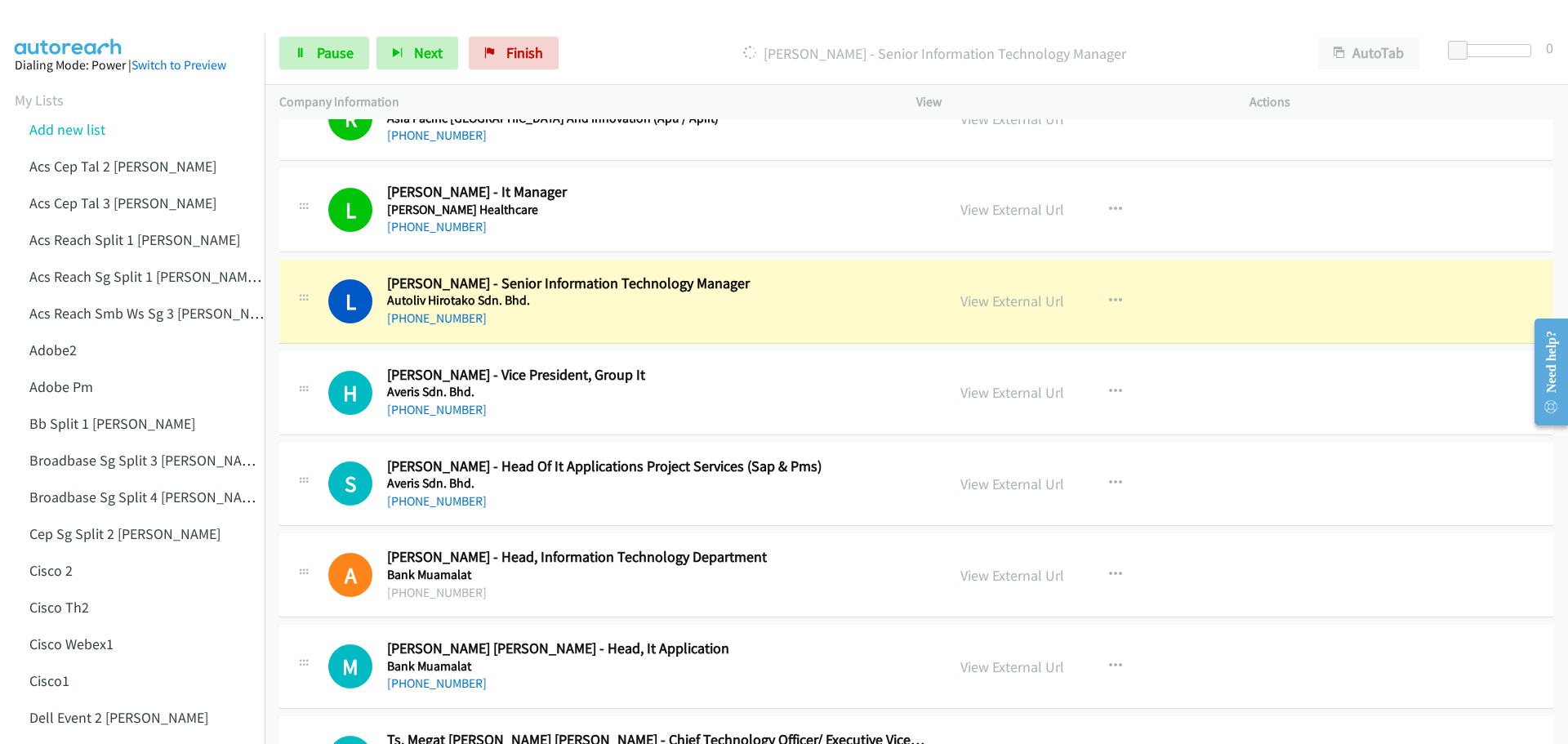
scroll to position [1224, 0]
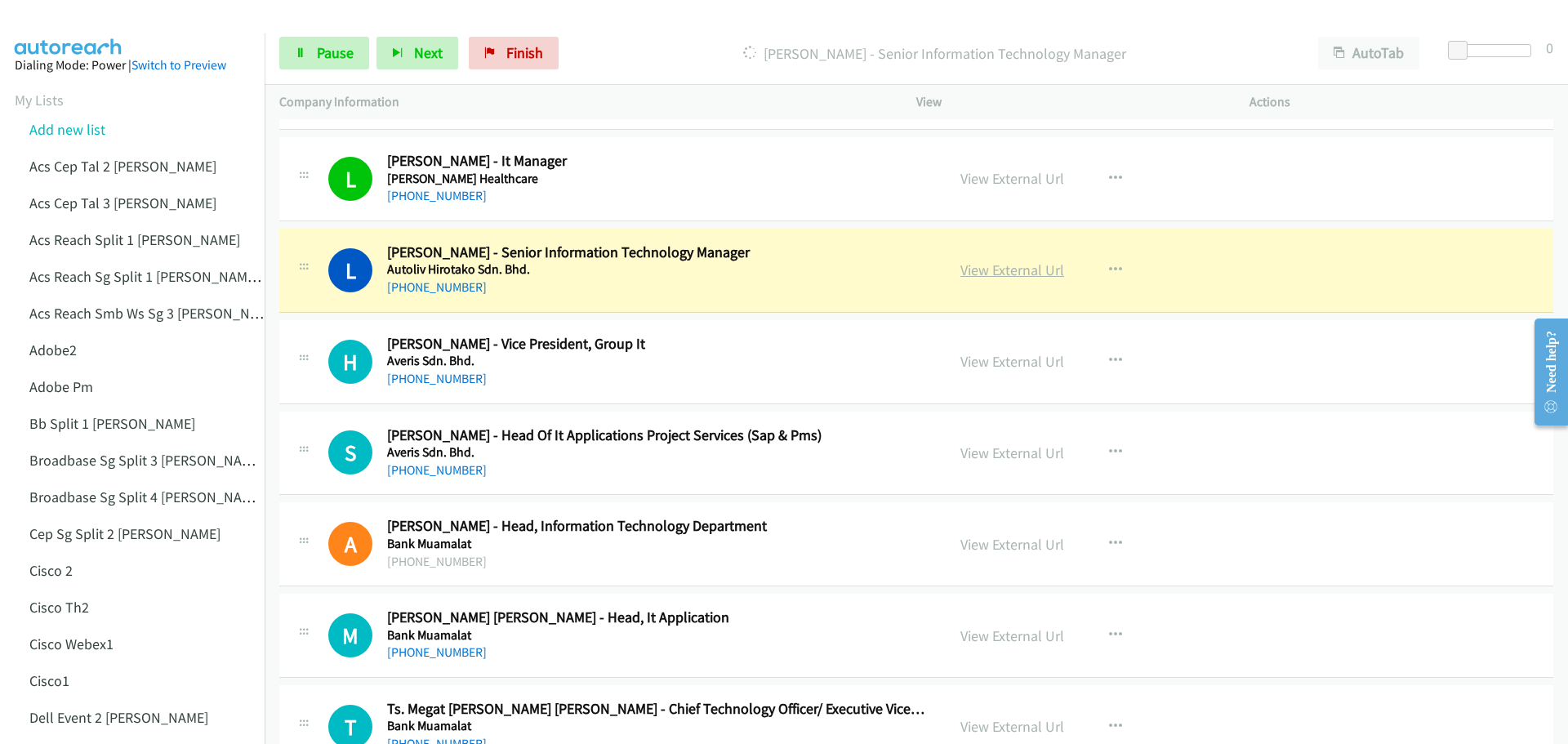
click at [1021, 264] on link "View External Url" at bounding box center [1012, 270] width 104 height 19
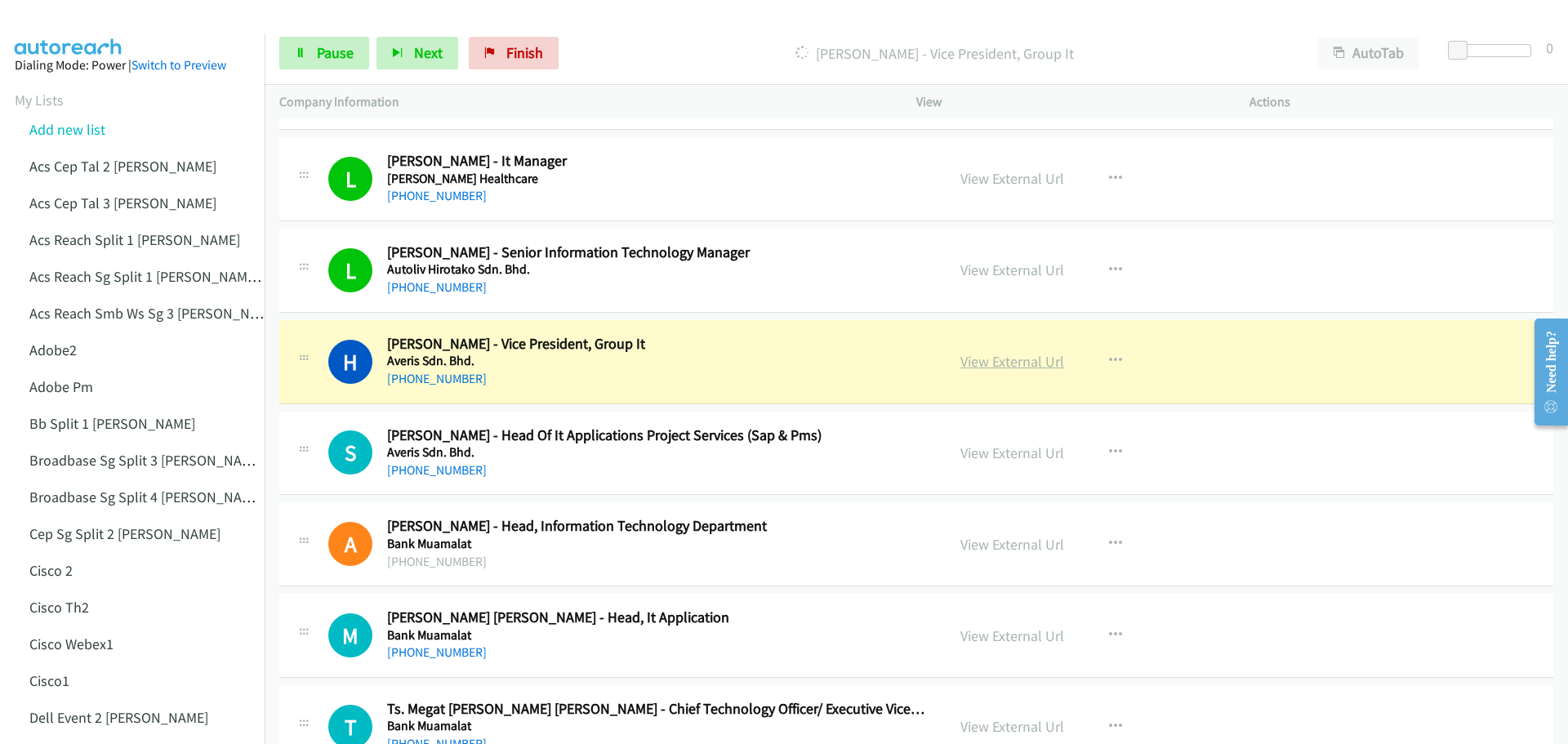
click at [980, 352] on link "View External Url" at bounding box center [1012, 362] width 104 height 19
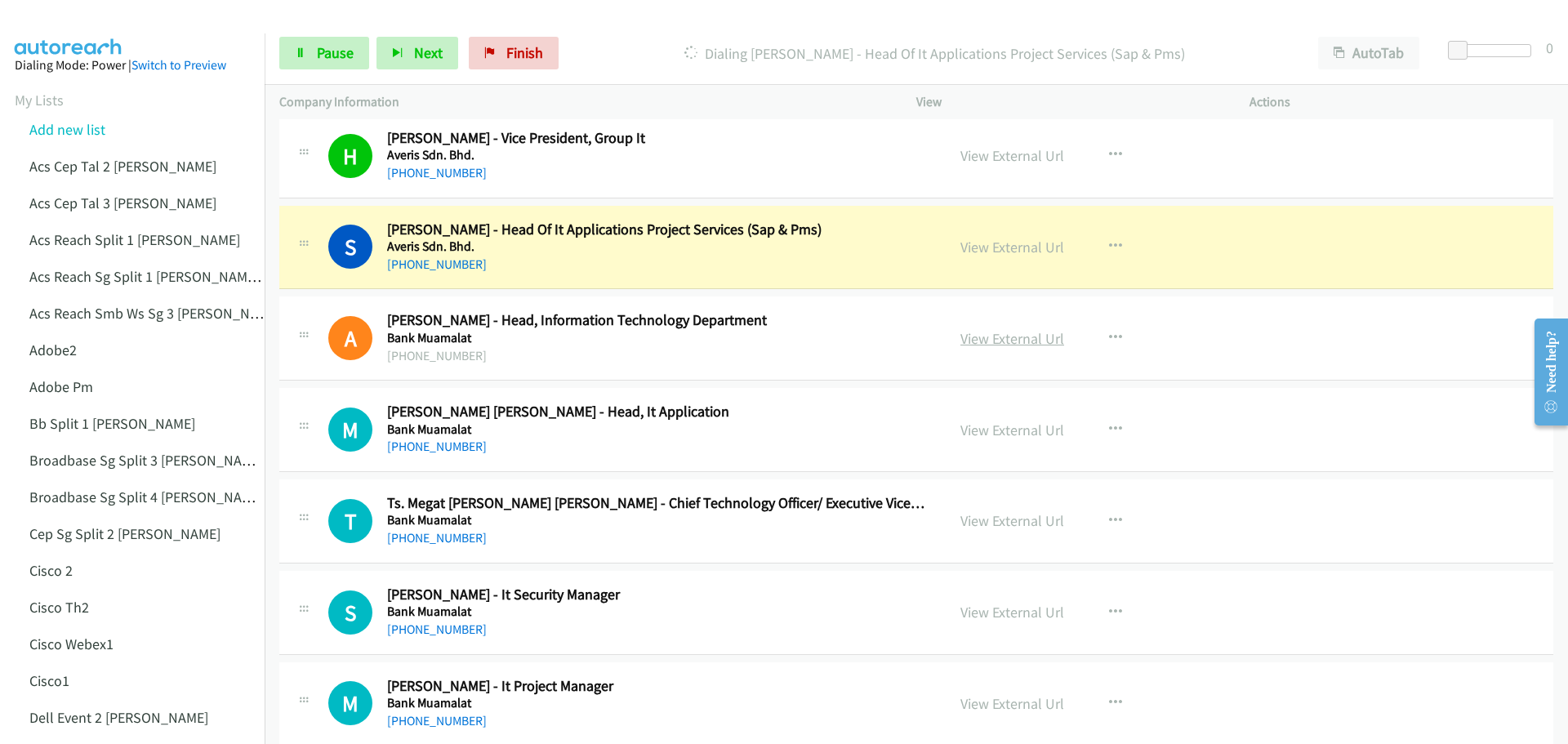
scroll to position [1470, 0]
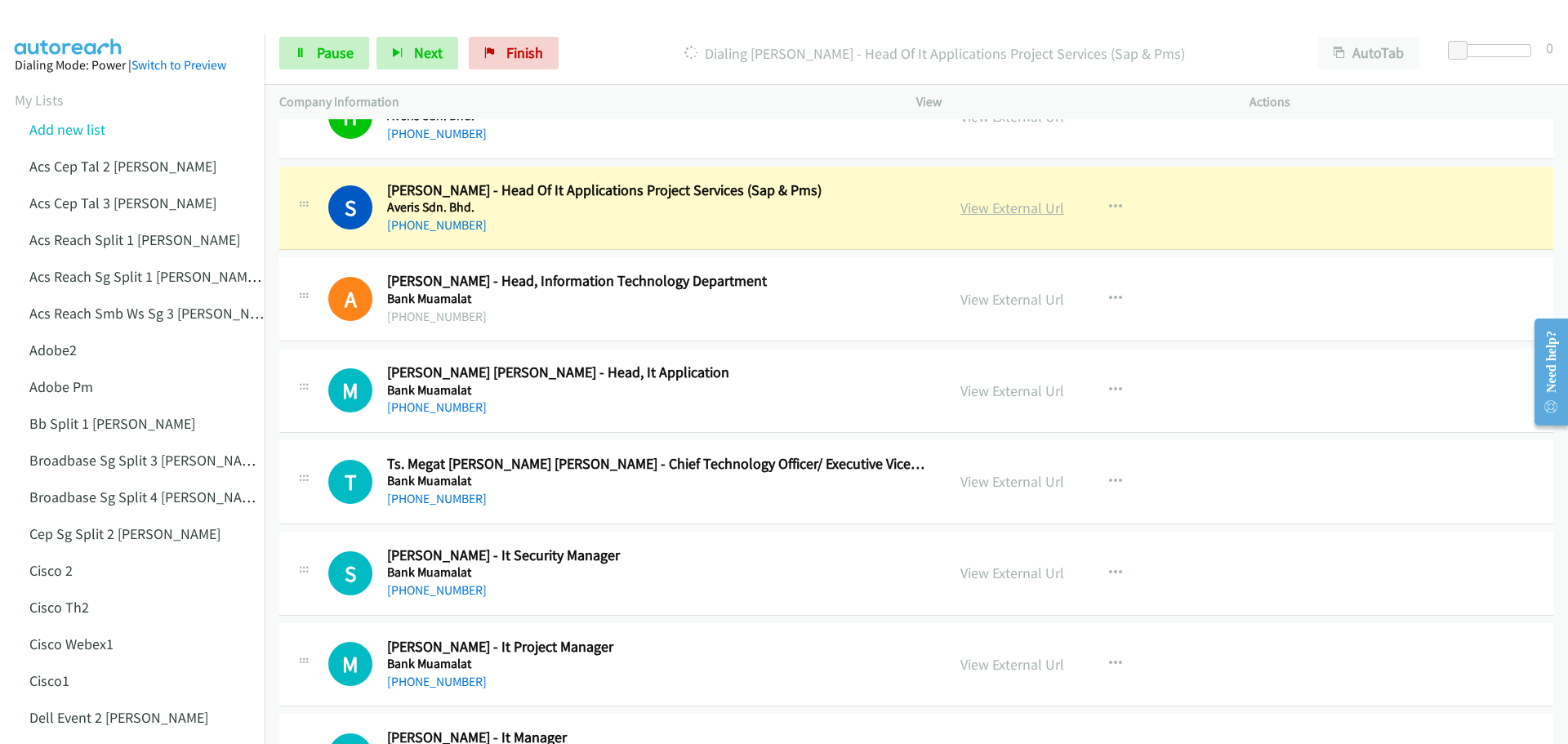
click at [991, 206] on link "View External Url" at bounding box center [1012, 208] width 104 height 19
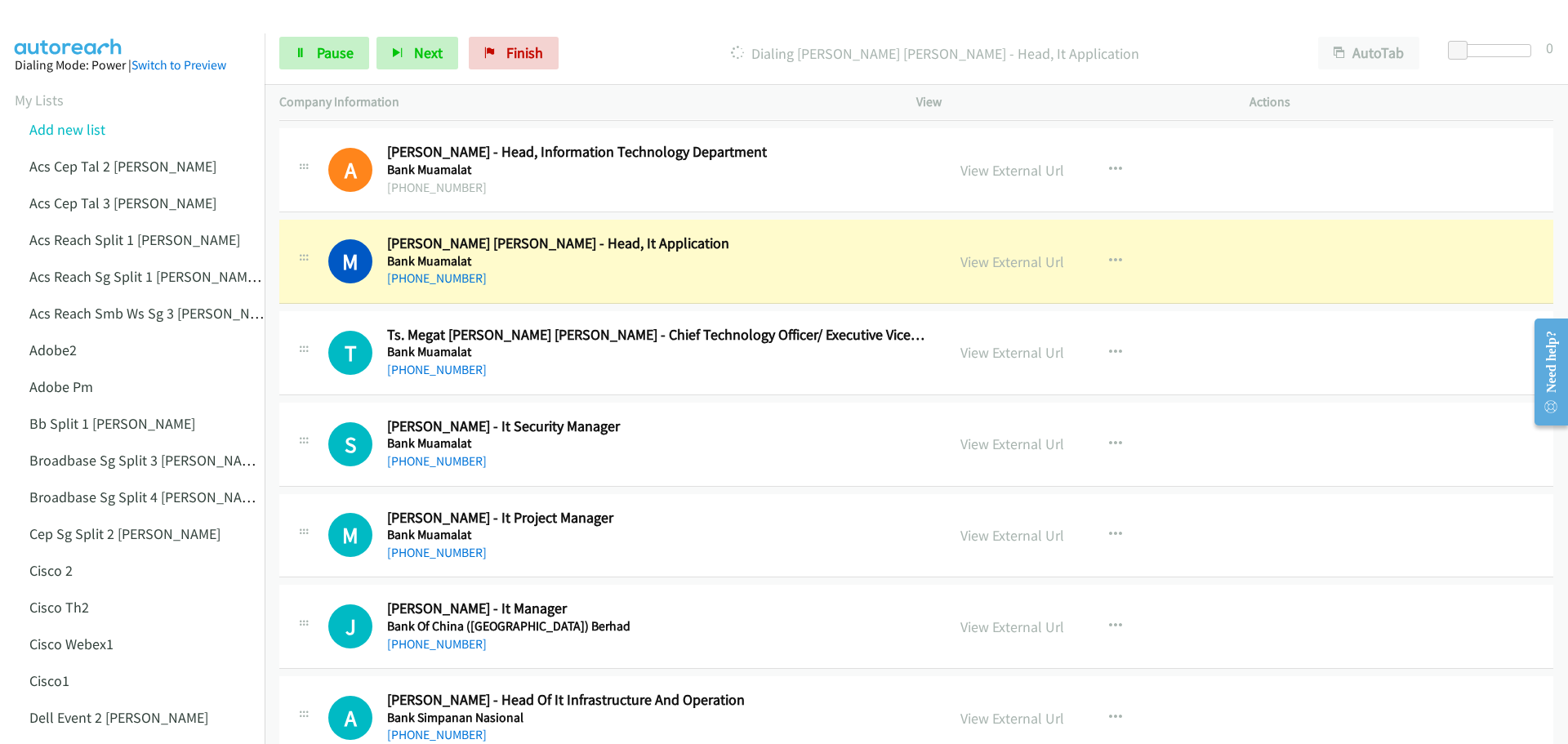
scroll to position [1633, 0]
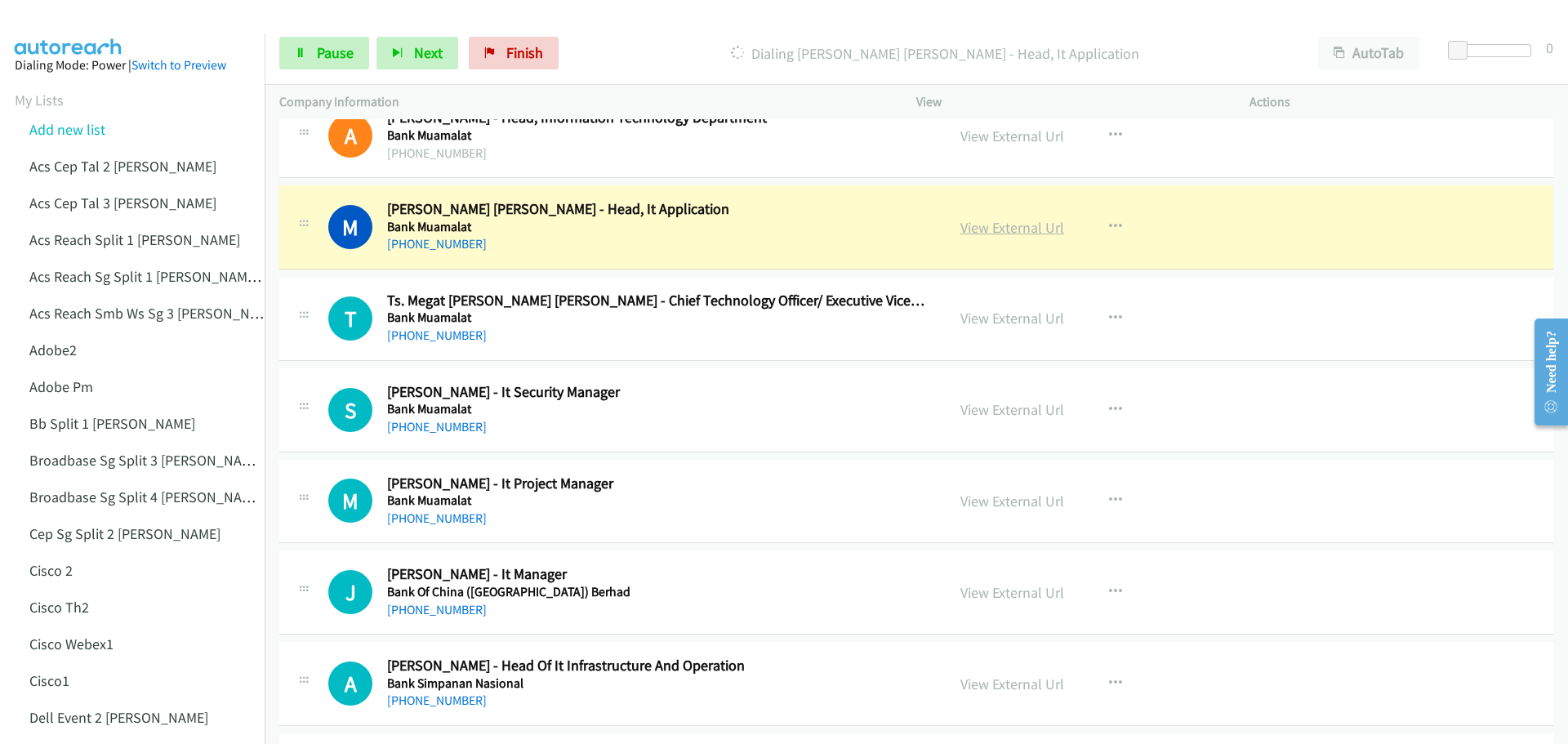
click at [976, 232] on link "View External Url" at bounding box center [1012, 227] width 104 height 19
click at [315, 64] on link "Pause" at bounding box center [324, 53] width 89 height 33
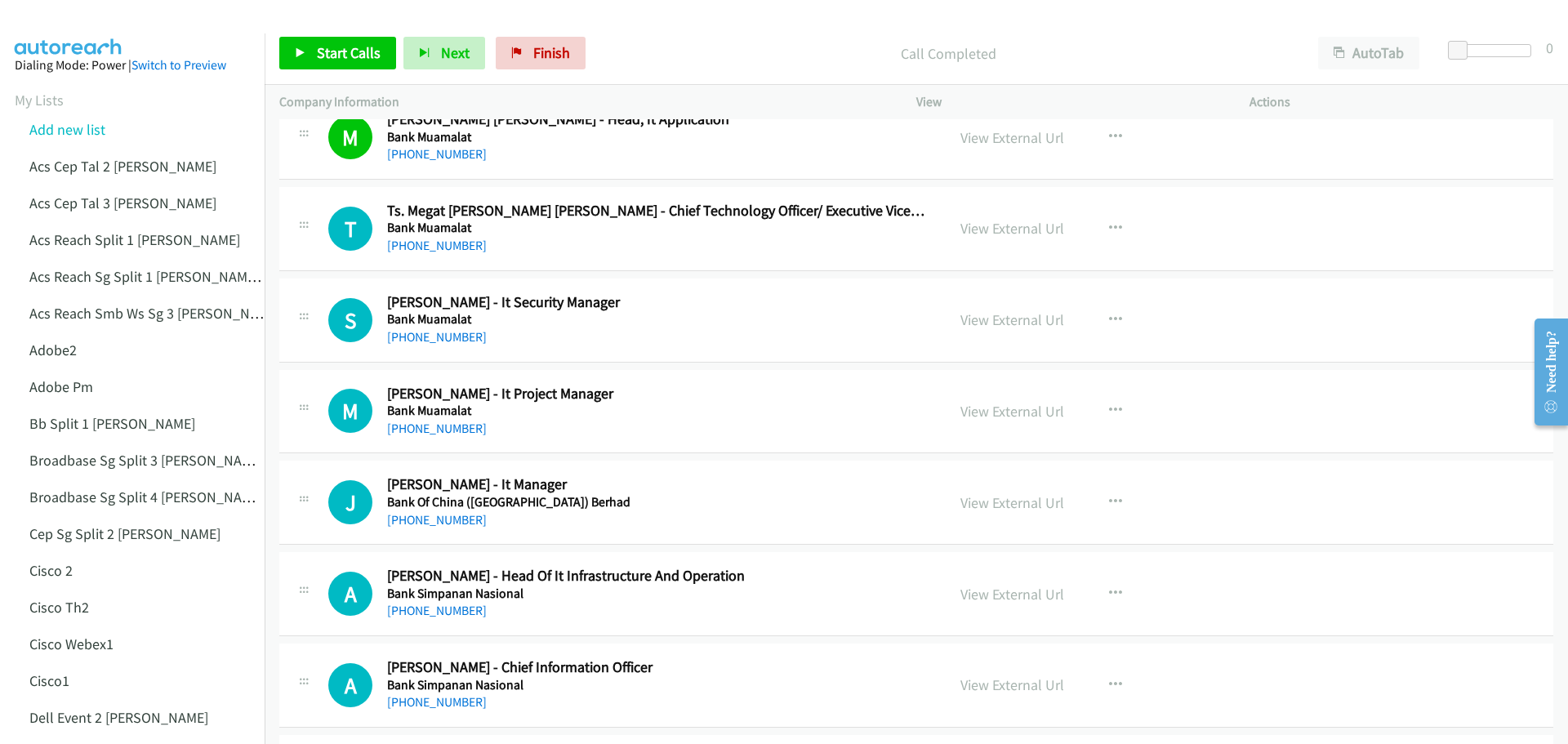
scroll to position [1796, 0]
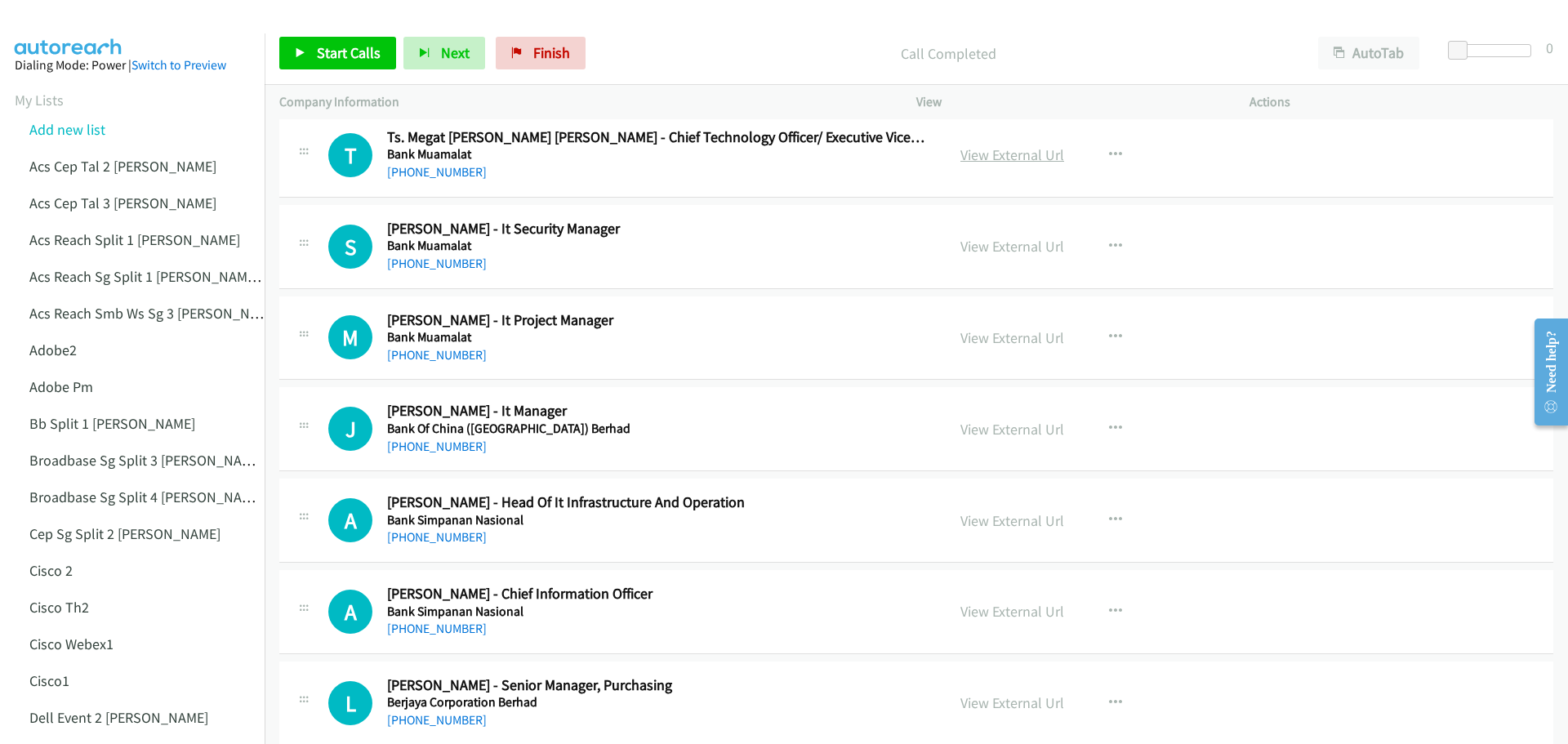
click at [985, 156] on link "View External Url" at bounding box center [1012, 154] width 104 height 19
click at [339, 43] on span "Start Calls" at bounding box center [348, 53] width 64 height 19
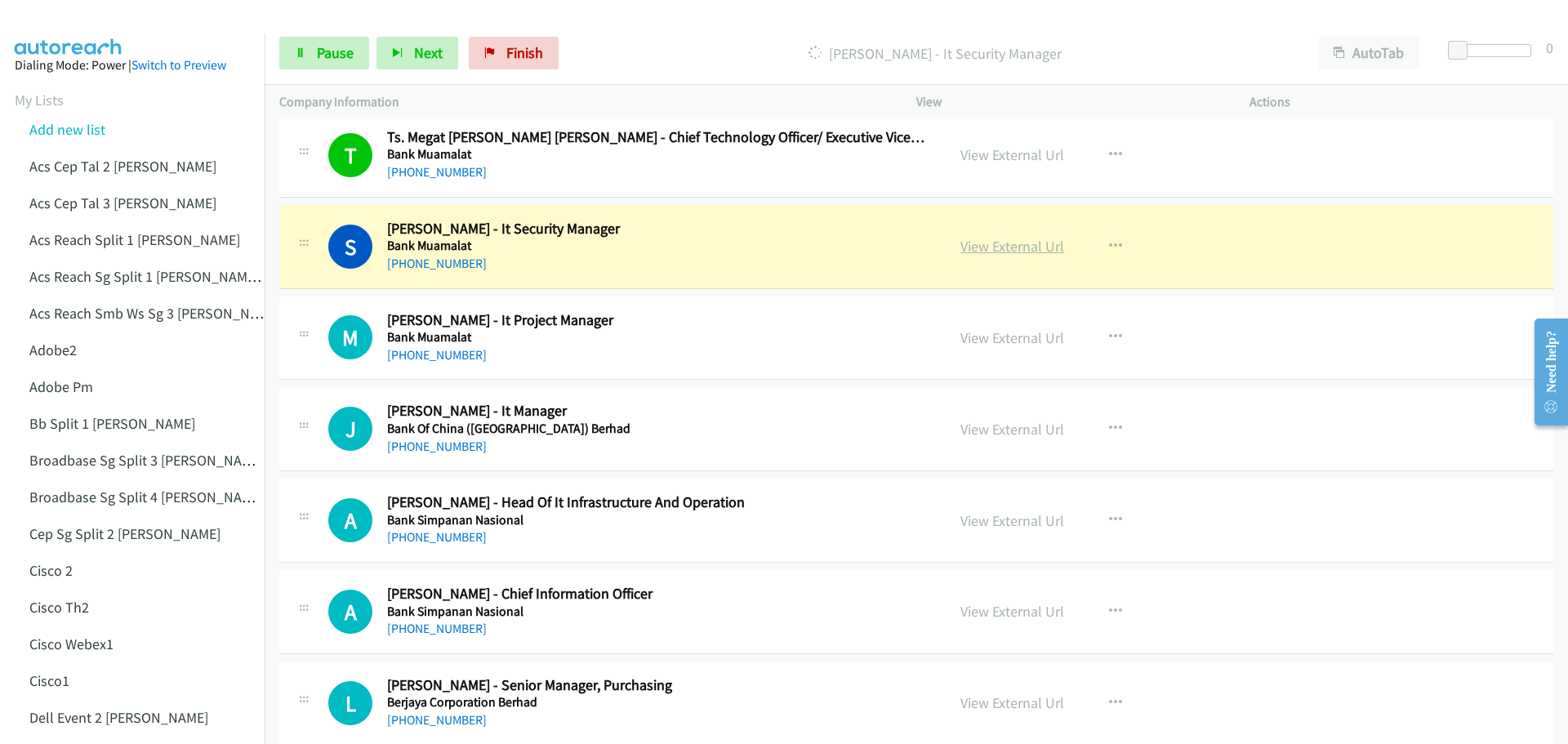
click at [981, 249] on link "View External Url" at bounding box center [1012, 246] width 104 height 19
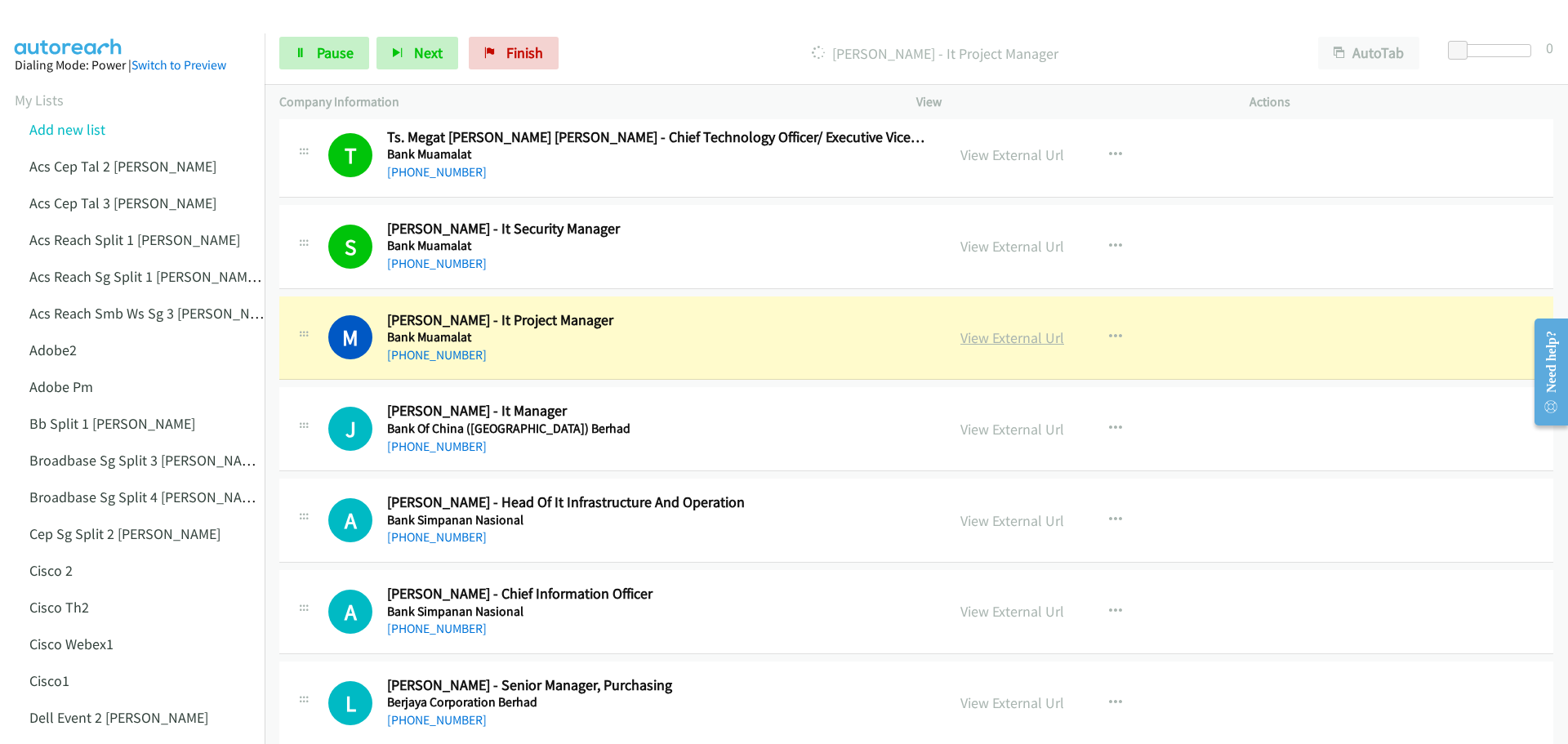
click at [1026, 336] on link "View External Url" at bounding box center [1012, 338] width 104 height 19
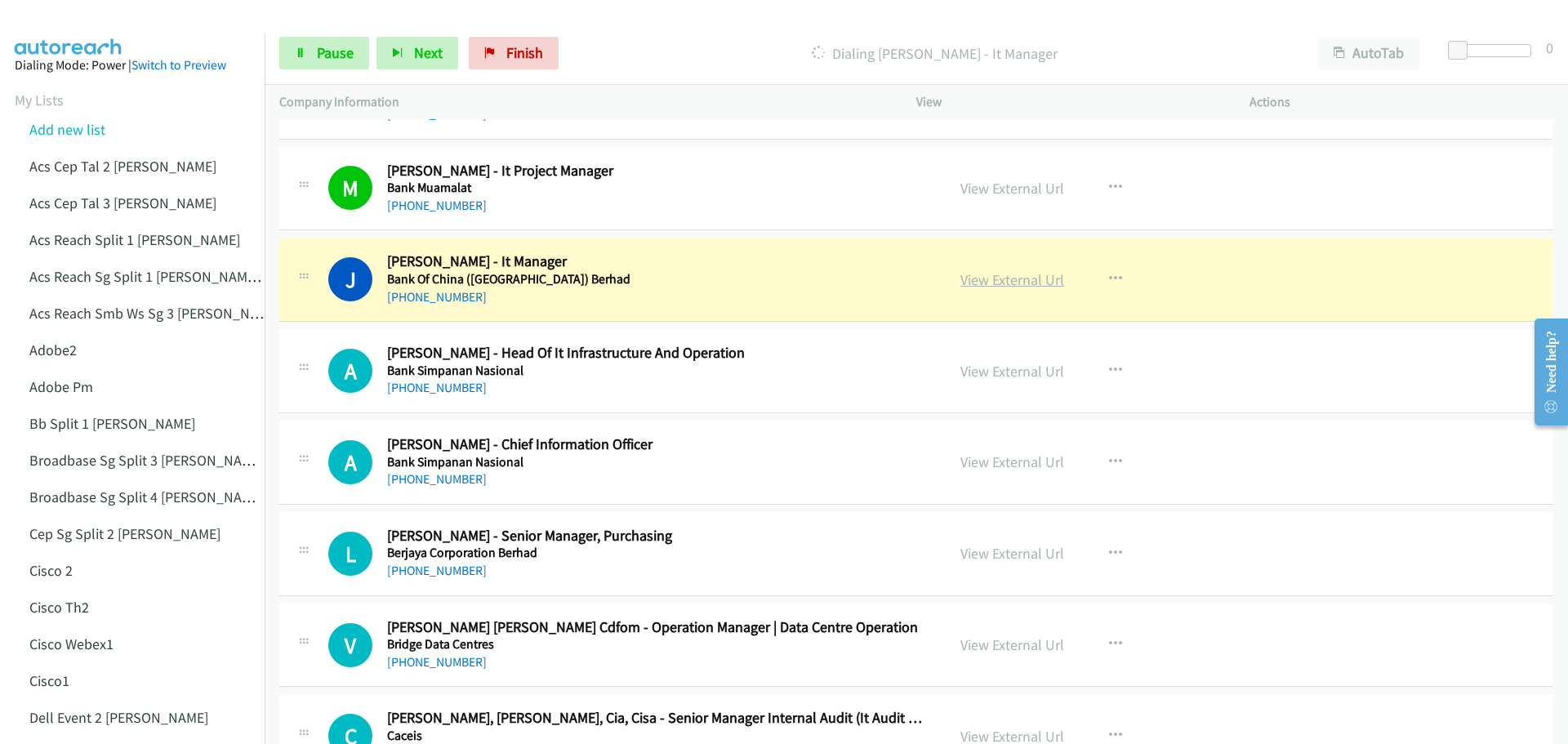
scroll to position [1960, 0]
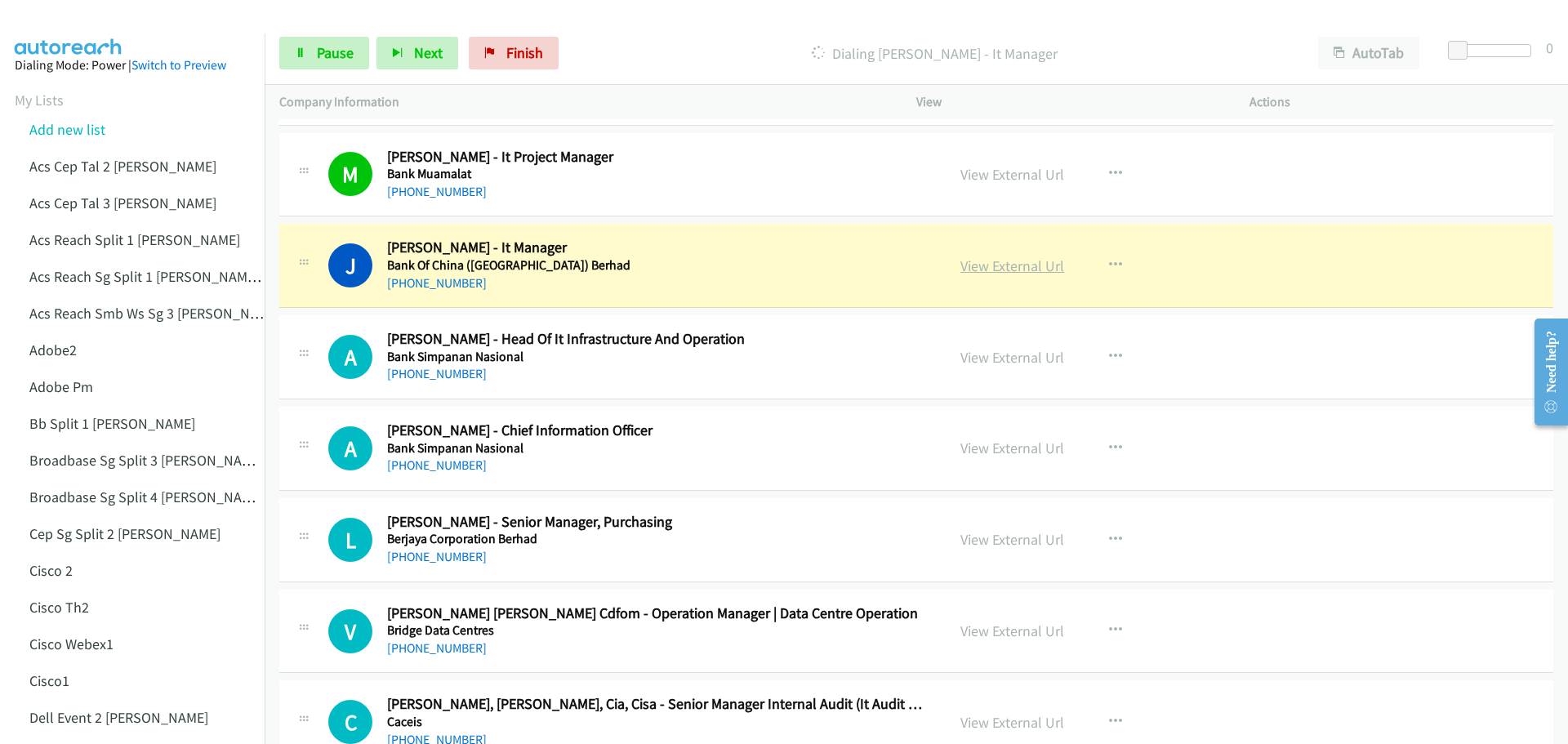
click at [998, 267] on link "View External Url" at bounding box center [1012, 266] width 104 height 19
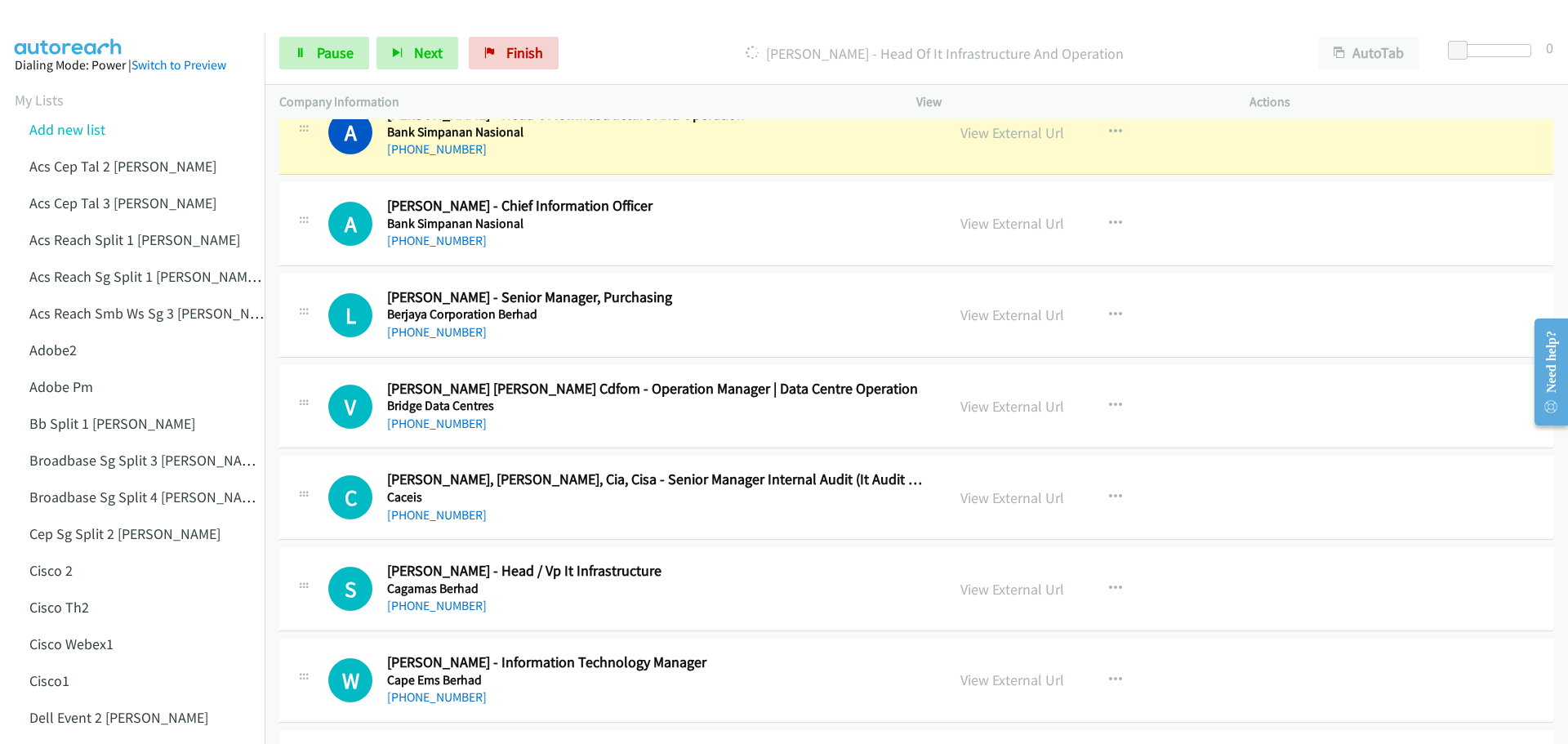
scroll to position [2123, 0]
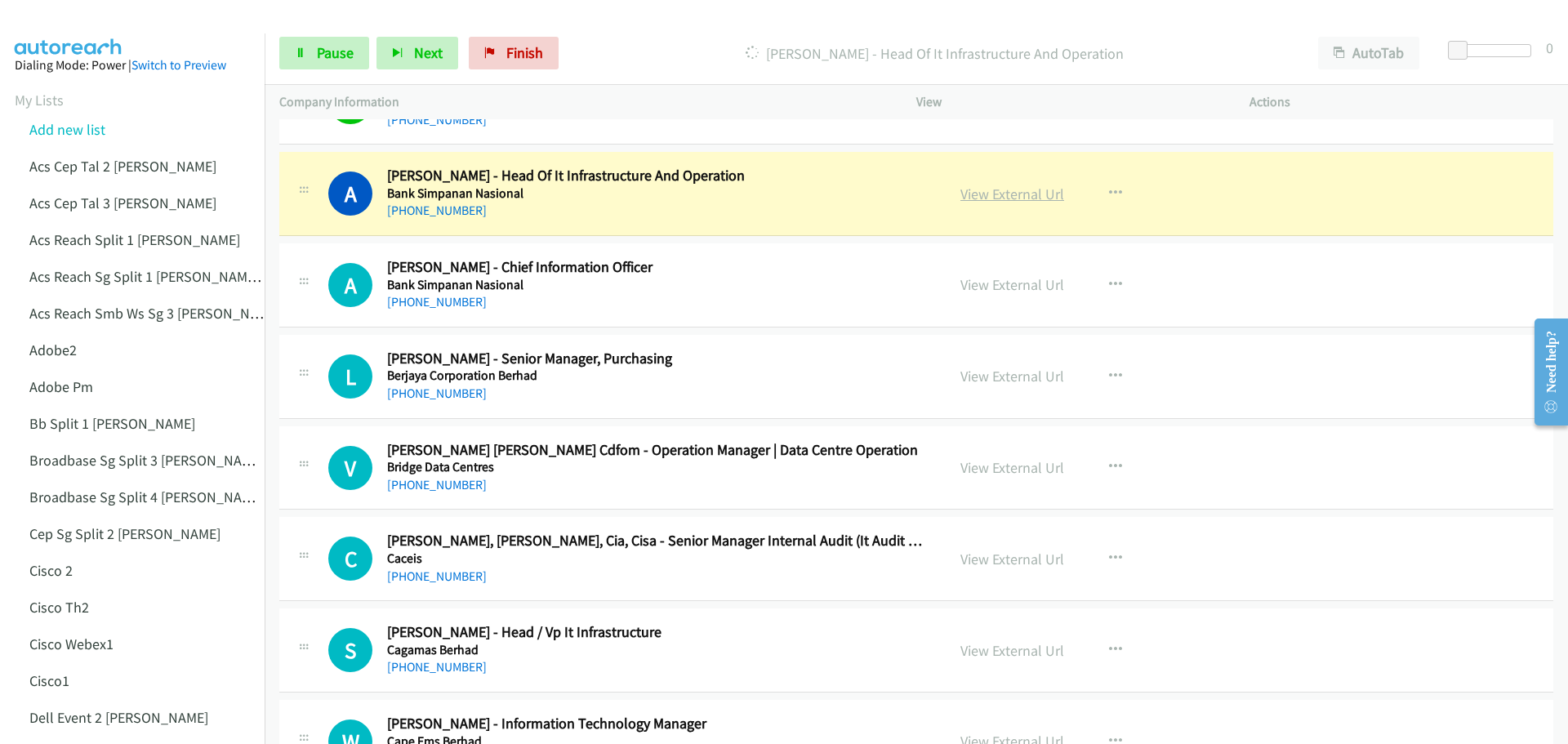
click at [1001, 191] on link "View External Url" at bounding box center [1012, 194] width 104 height 19
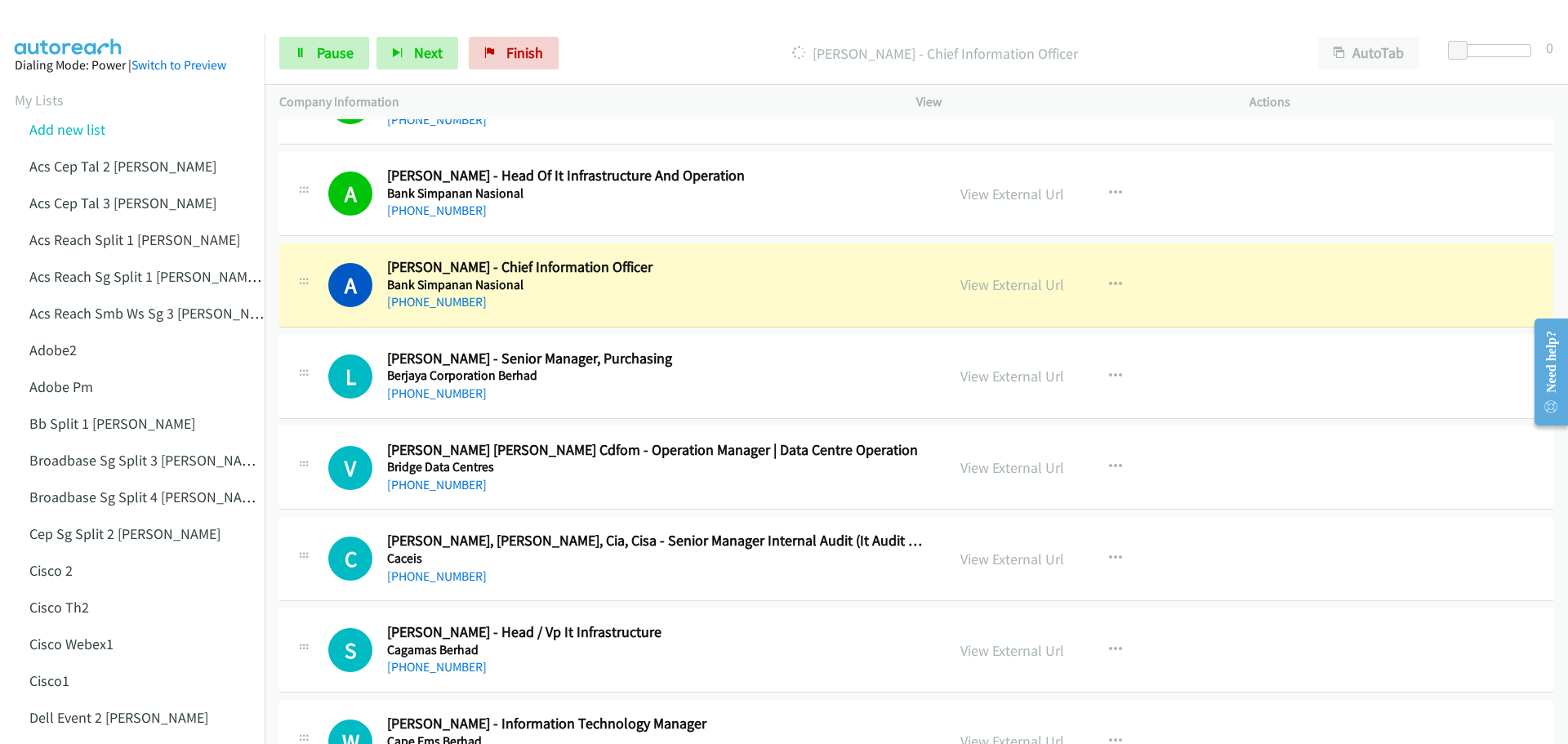
scroll to position [2205, 0]
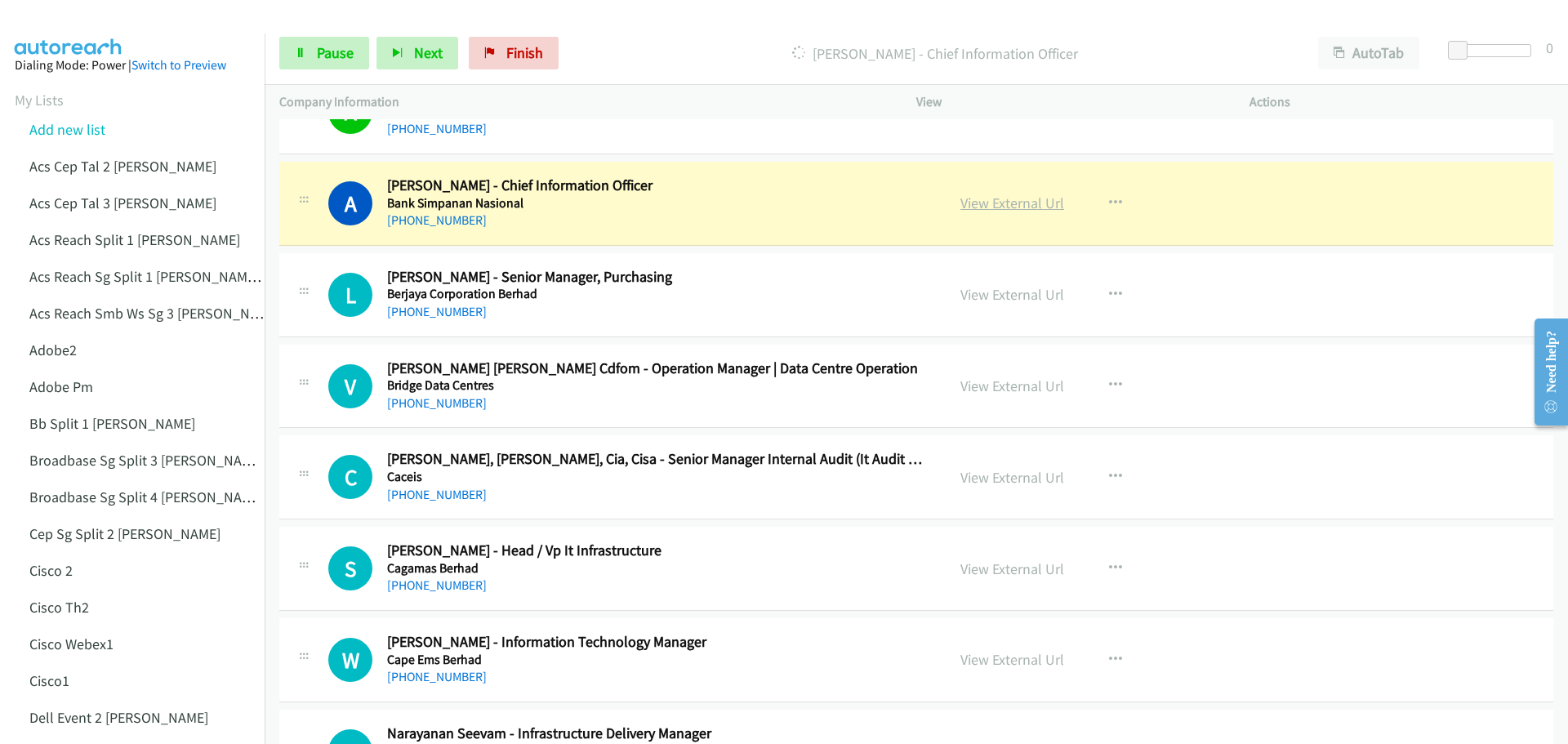
click at [1010, 205] on link "View External Url" at bounding box center [1012, 202] width 104 height 19
click at [329, 58] on span "Pause" at bounding box center [334, 53] width 37 height 19
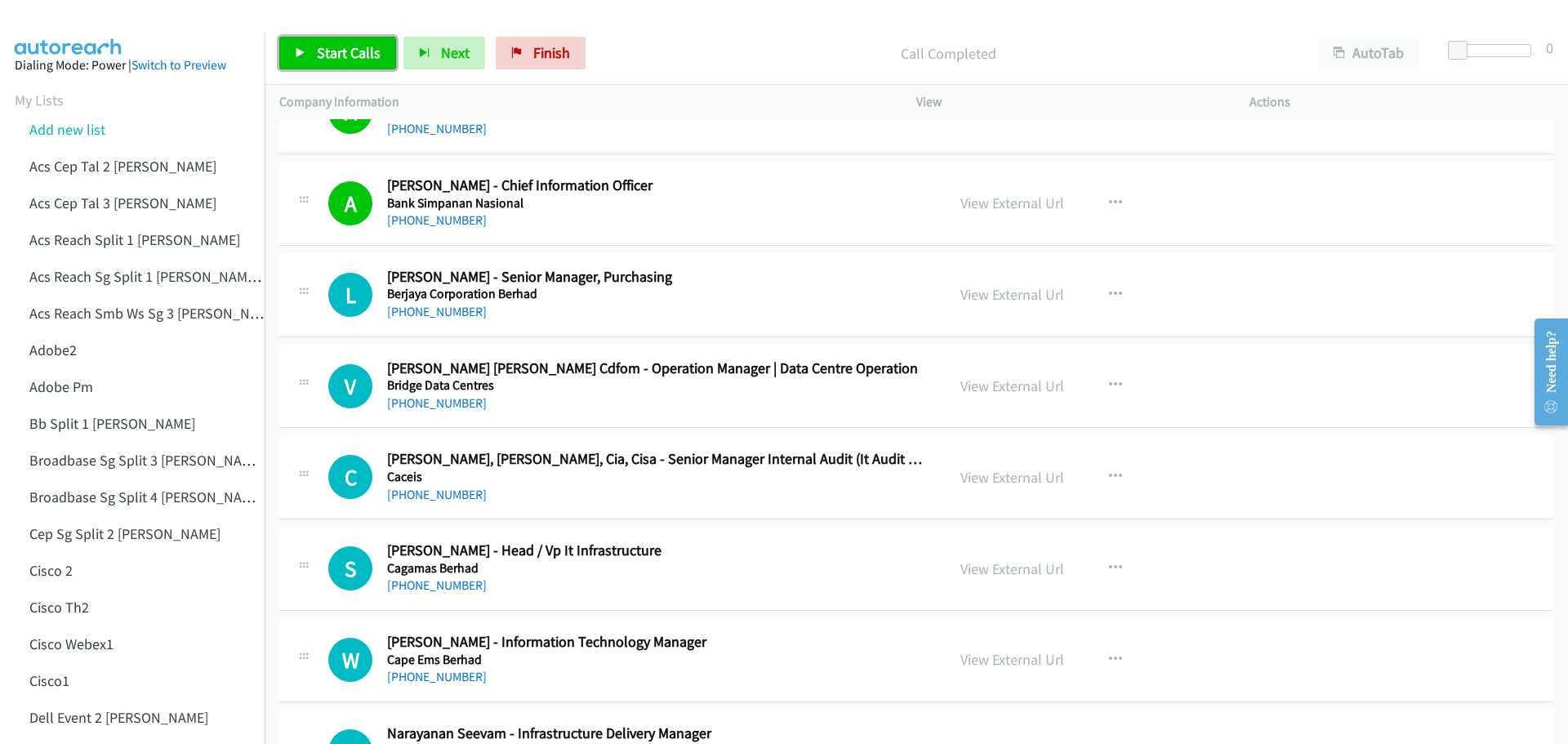
click at [304, 43] on link "Start Calls" at bounding box center [338, 53] width 117 height 33
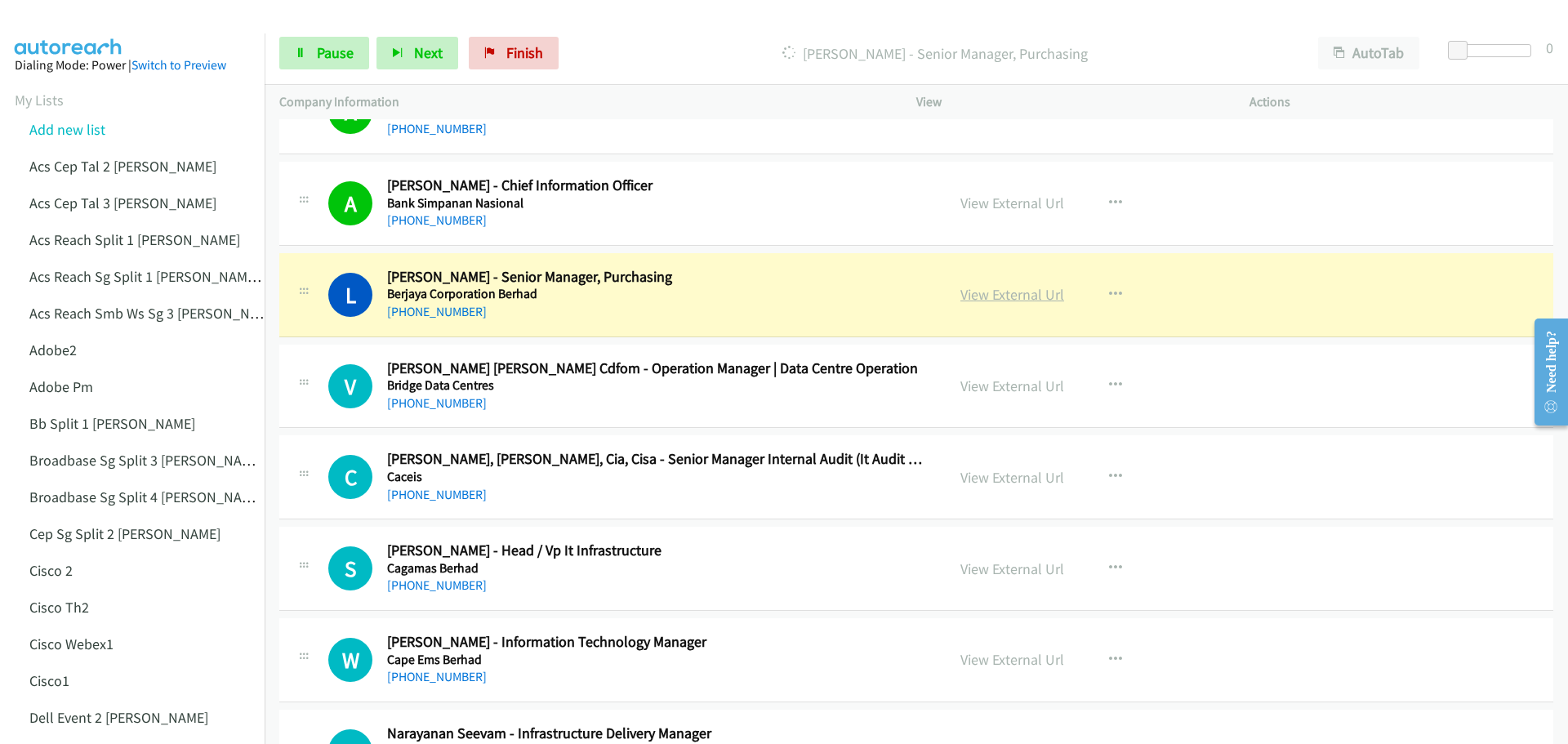
click at [1005, 300] on link "View External Url" at bounding box center [1012, 295] width 104 height 19
click at [321, 59] on span "Pause" at bounding box center [334, 53] width 37 height 19
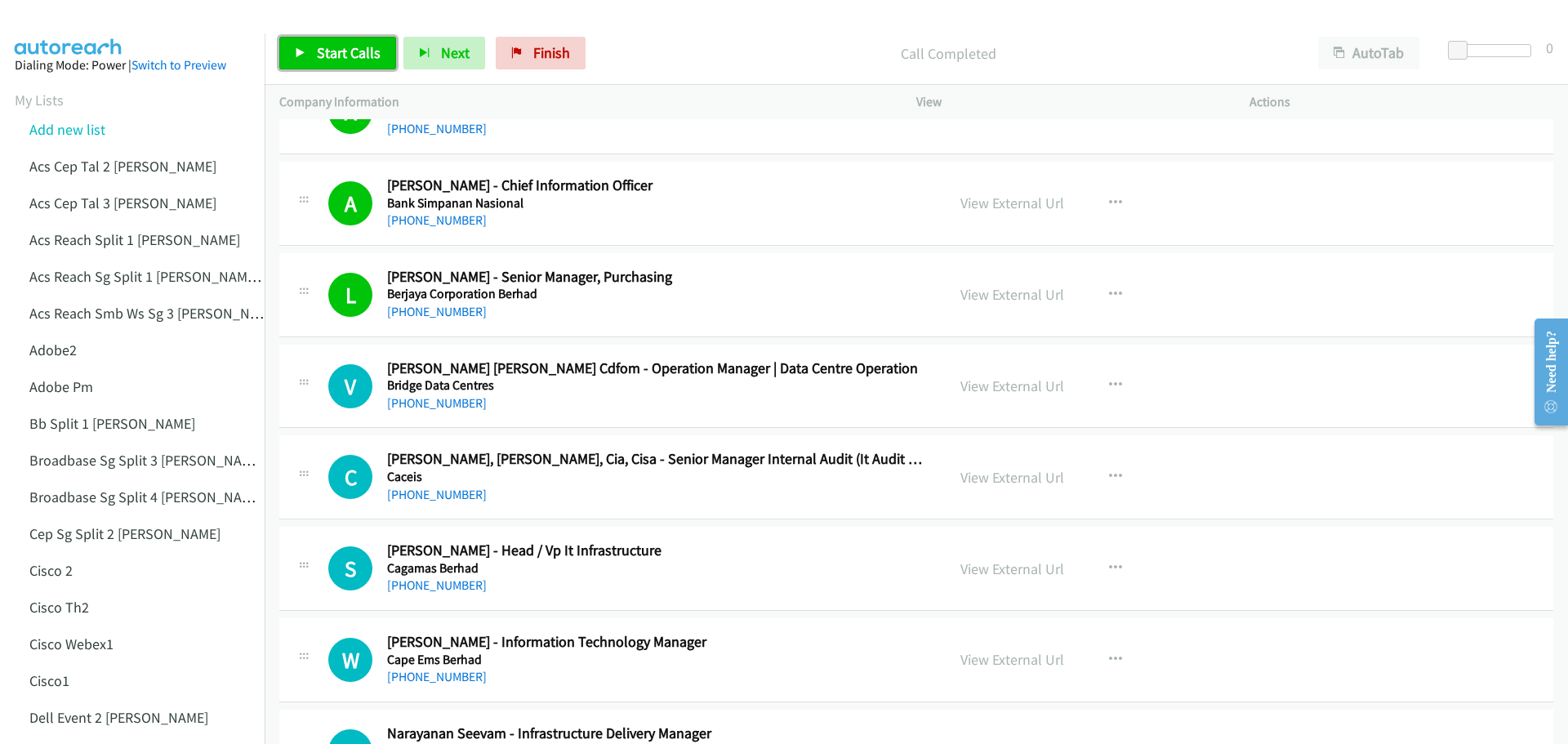
click at [351, 41] on link "Start Calls" at bounding box center [338, 53] width 117 height 33
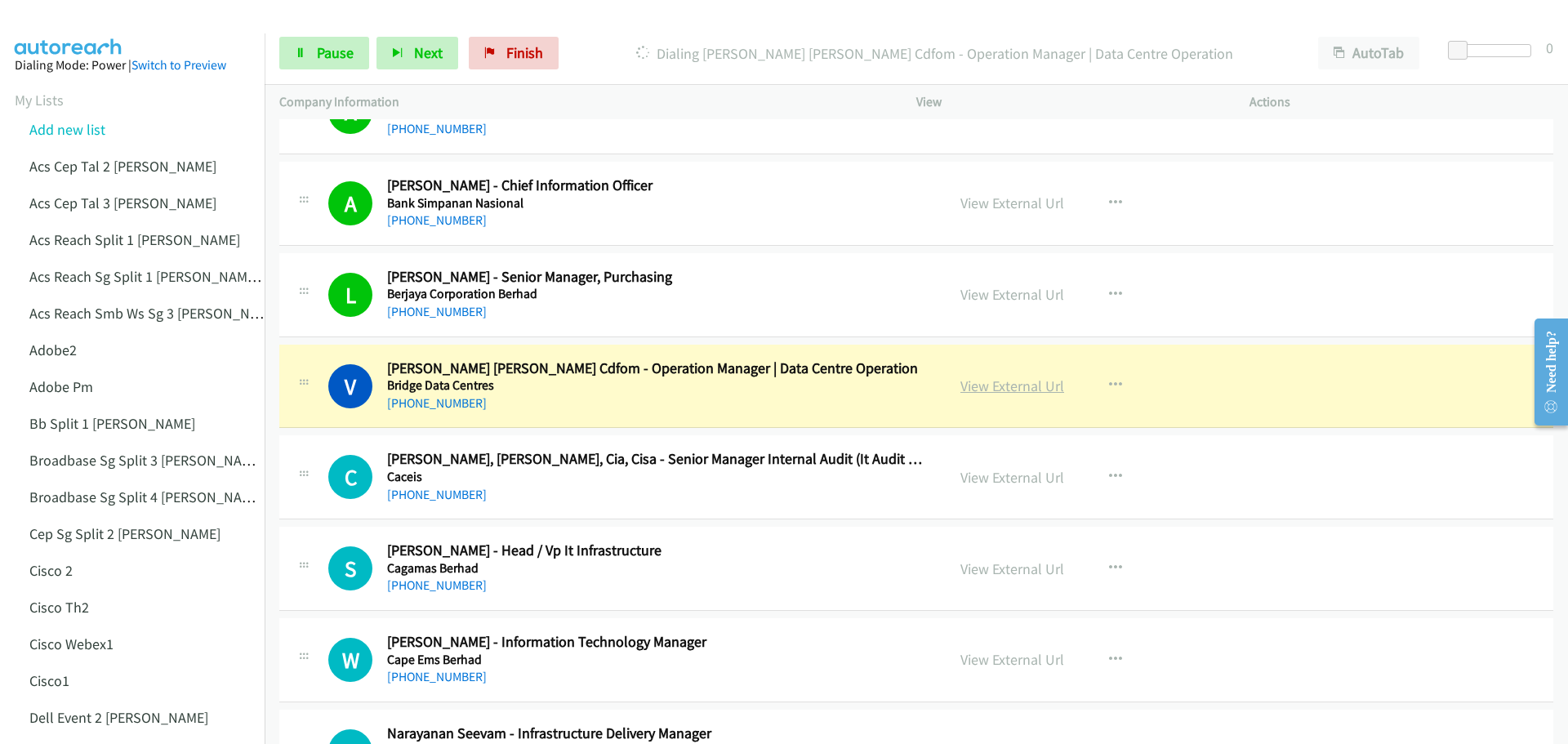
click at [993, 386] on link "View External Url" at bounding box center [1012, 386] width 104 height 19
click at [332, 47] on span "Pause" at bounding box center [334, 53] width 37 height 19
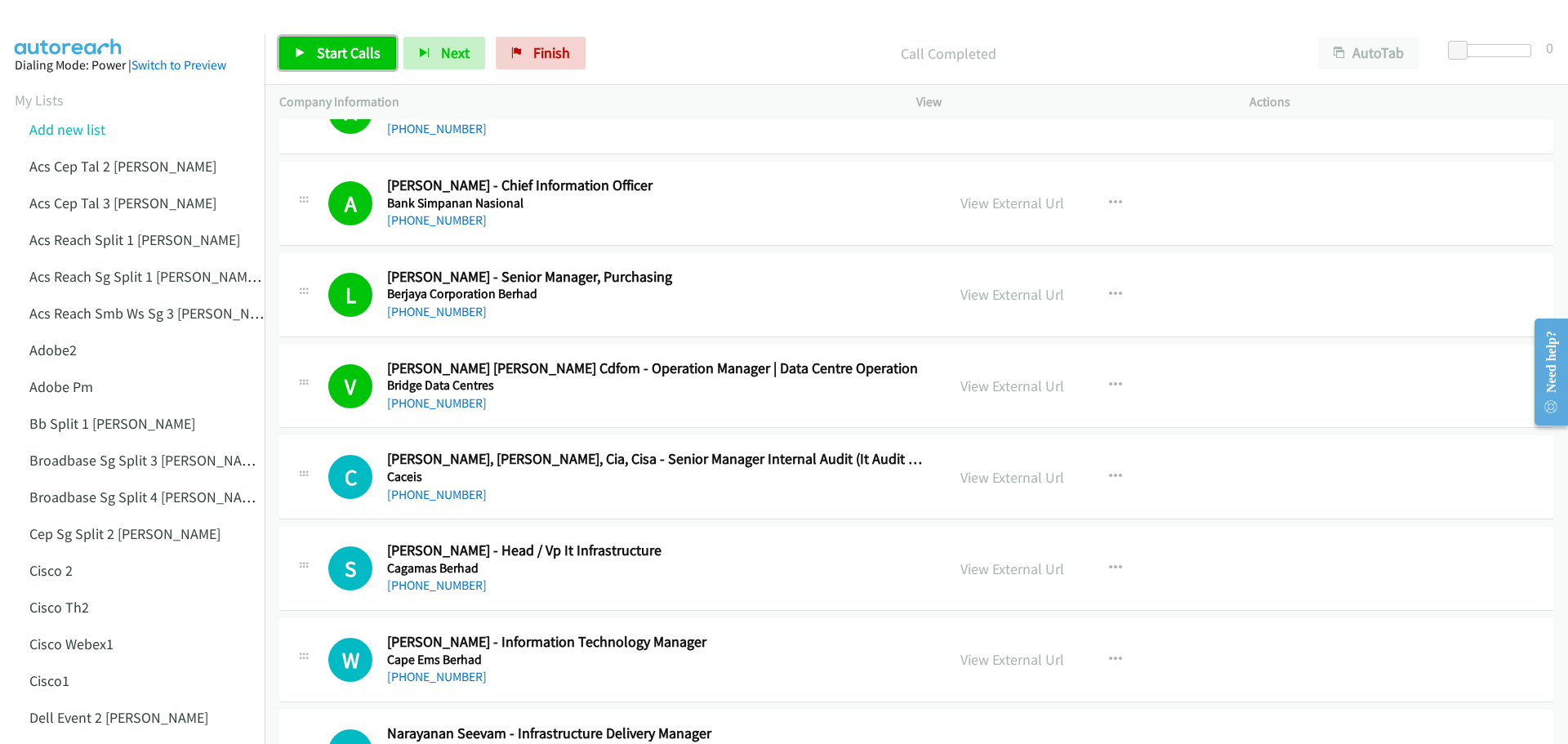
click at [337, 42] on link "Start Calls" at bounding box center [338, 53] width 117 height 33
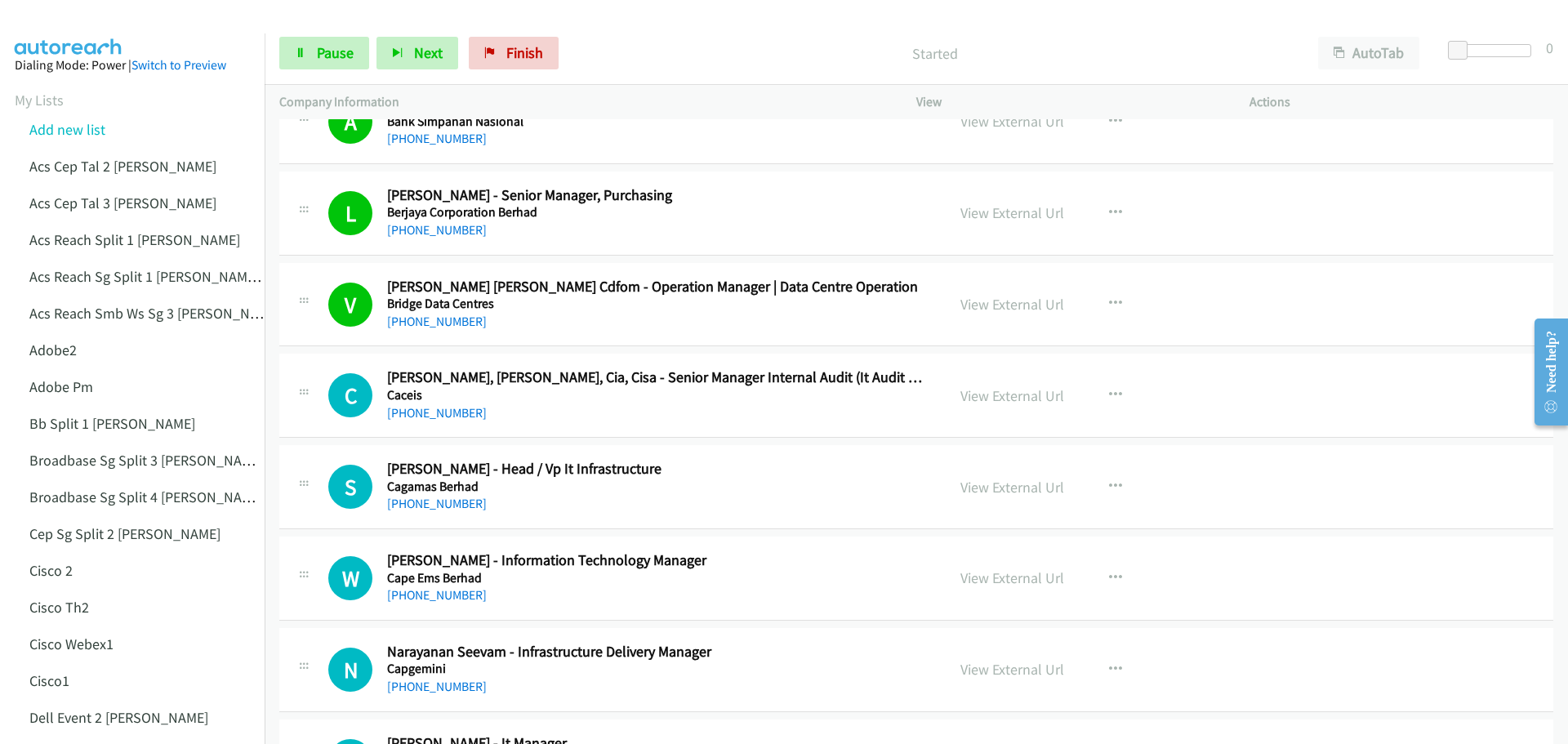
scroll to position [2368, 0]
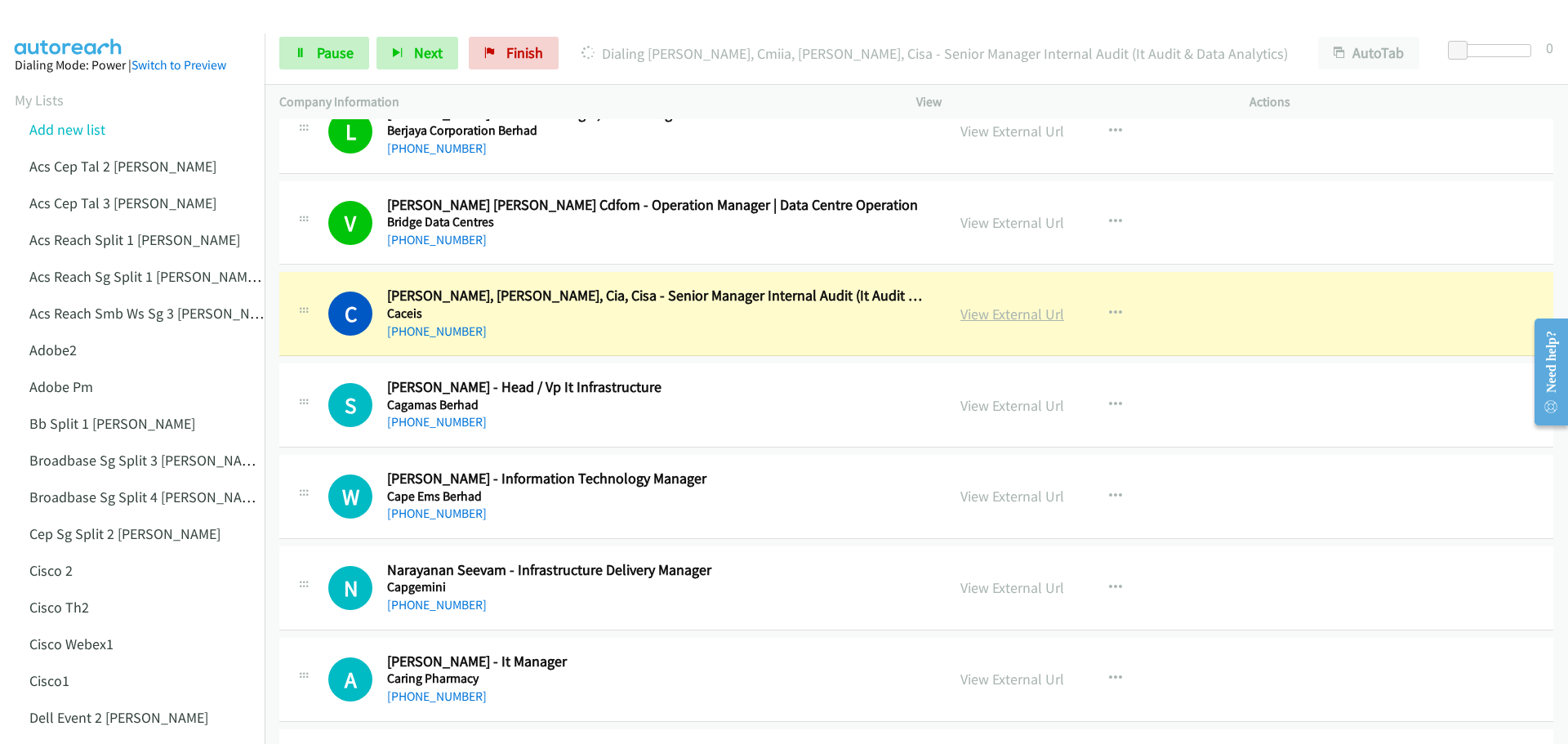
click at [988, 308] on link "View External Url" at bounding box center [1012, 314] width 104 height 19
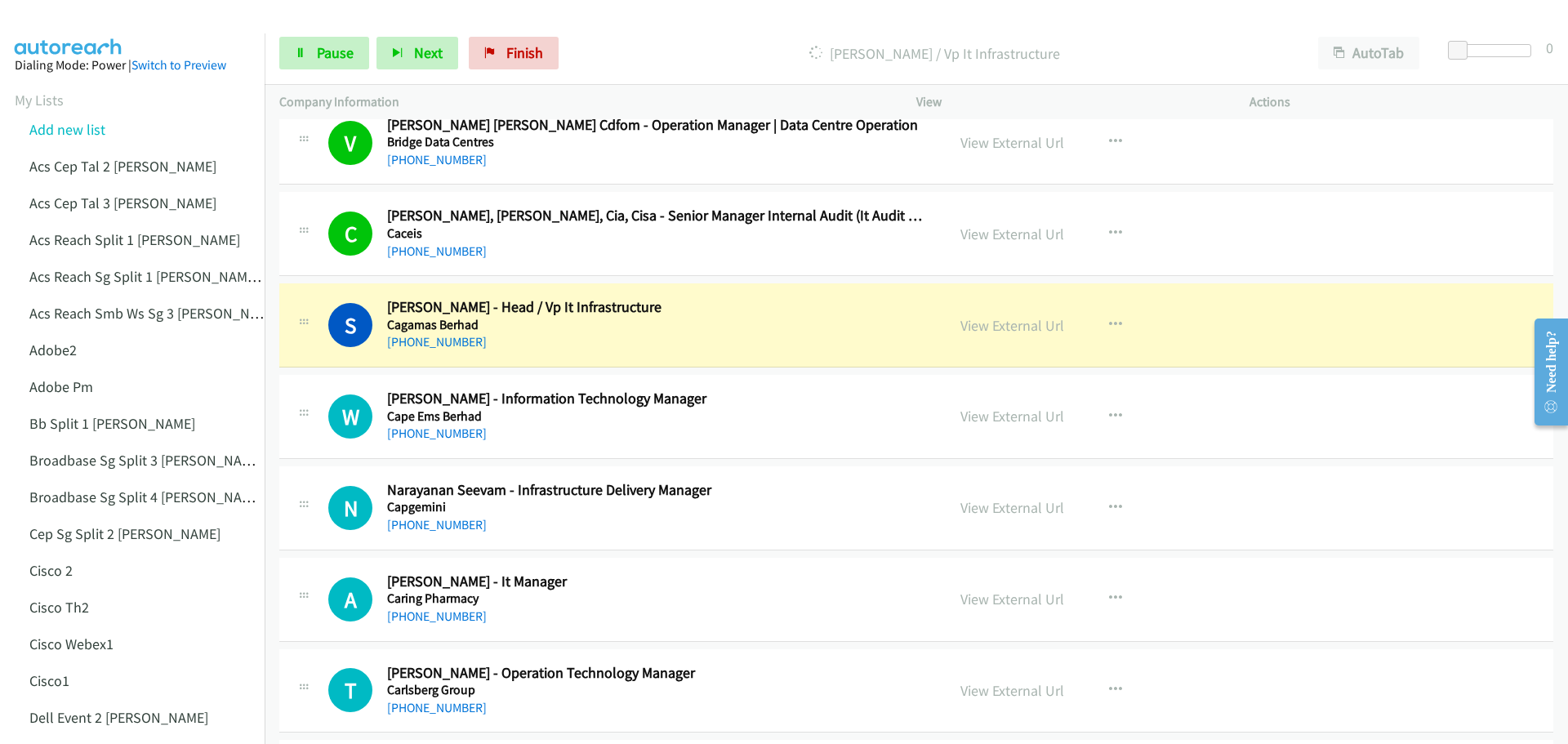
scroll to position [2450, 0]
click at [1014, 323] on link "View External Url" at bounding box center [1012, 324] width 104 height 19
click at [315, 57] on link "Pause" at bounding box center [324, 53] width 89 height 33
